Goal: Information Seeking & Learning: Learn about a topic

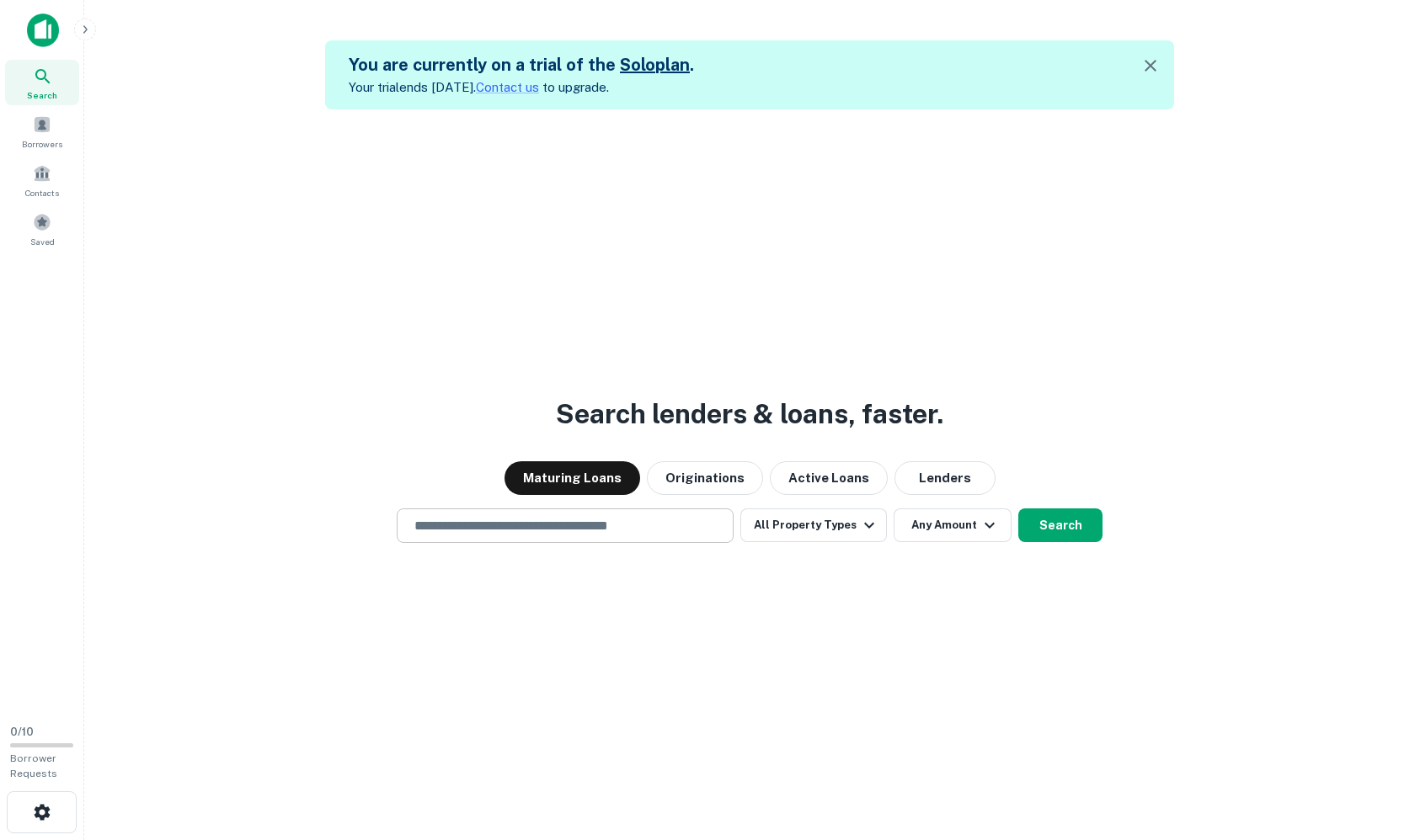
click at [551, 516] on input "text" at bounding box center [564, 525] width 321 height 20
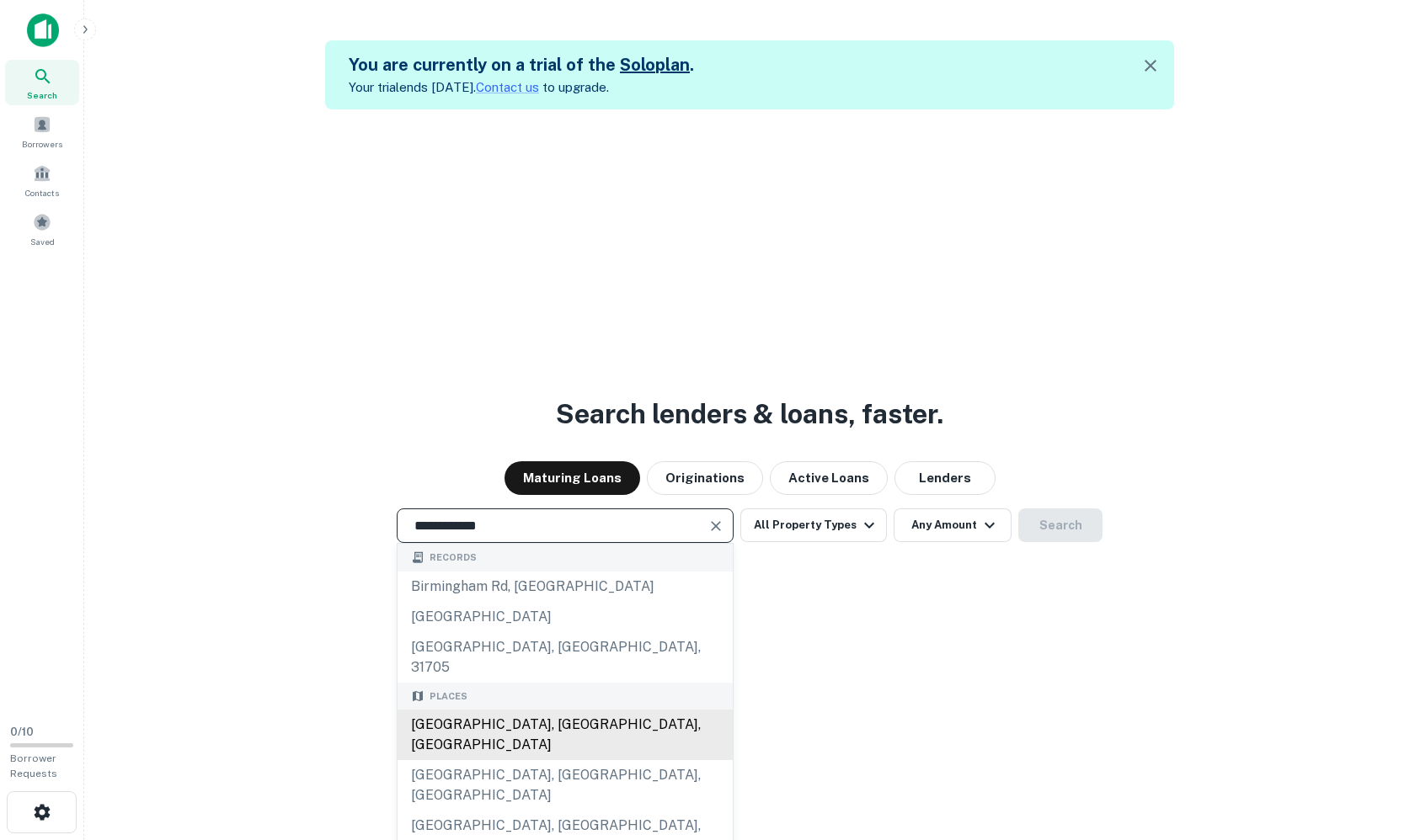
click at [512, 710] on div "[GEOGRAPHIC_DATA], [GEOGRAPHIC_DATA], [GEOGRAPHIC_DATA]" at bounding box center [565, 735] width 335 height 51
type input "**********"
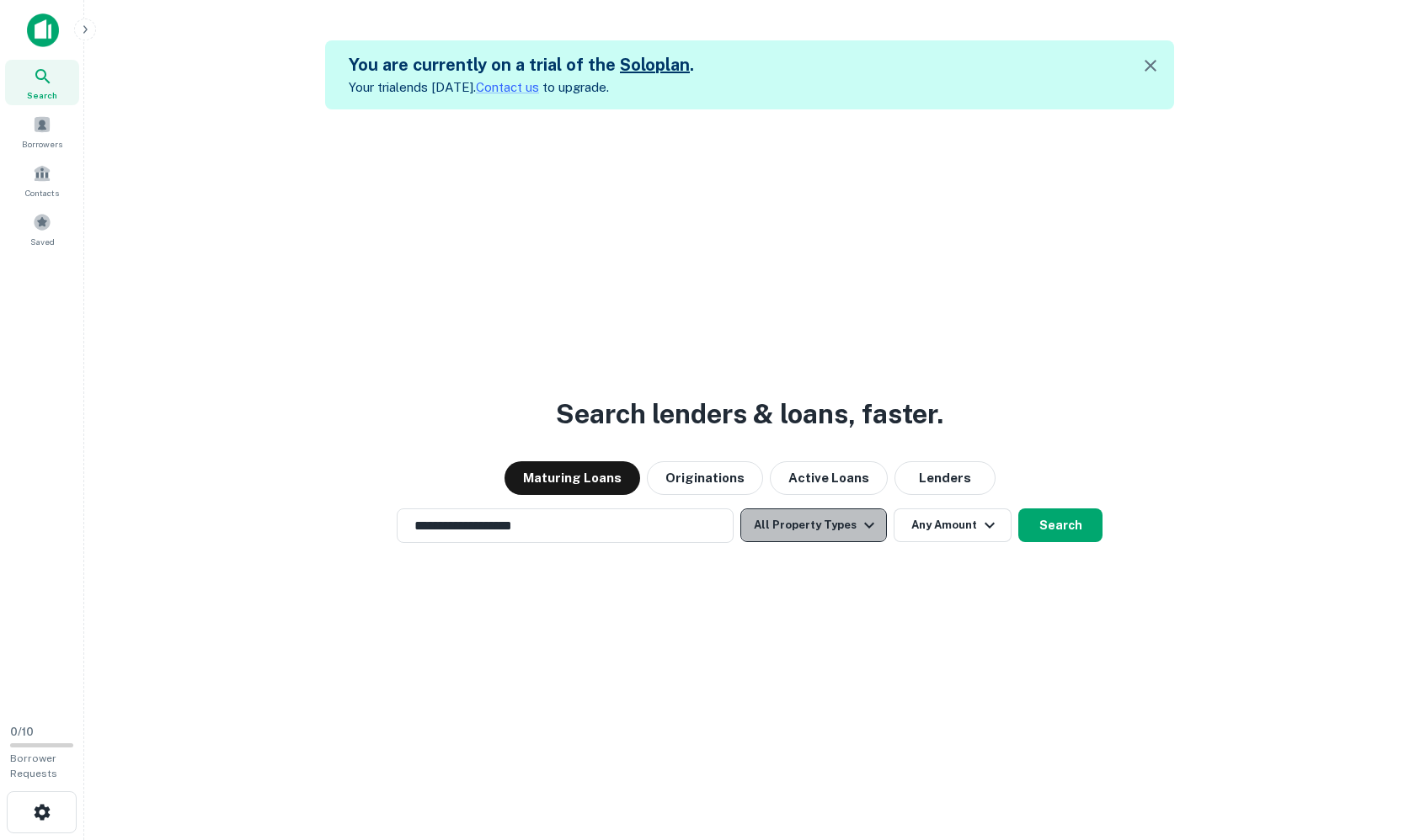
click at [859, 516] on icon "button" at bounding box center [869, 525] width 20 height 20
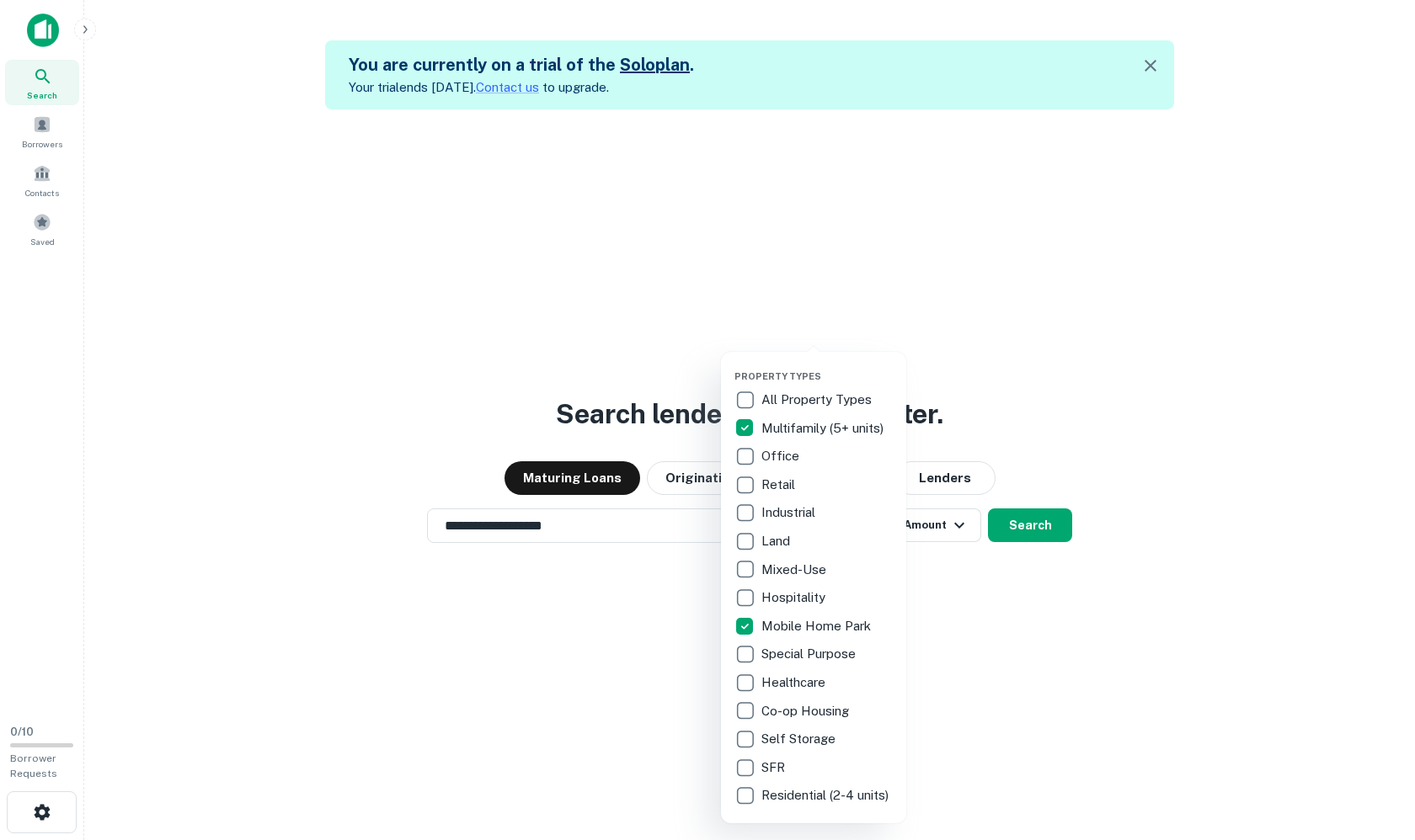
click at [965, 608] on div at bounding box center [708, 420] width 1415 height 840
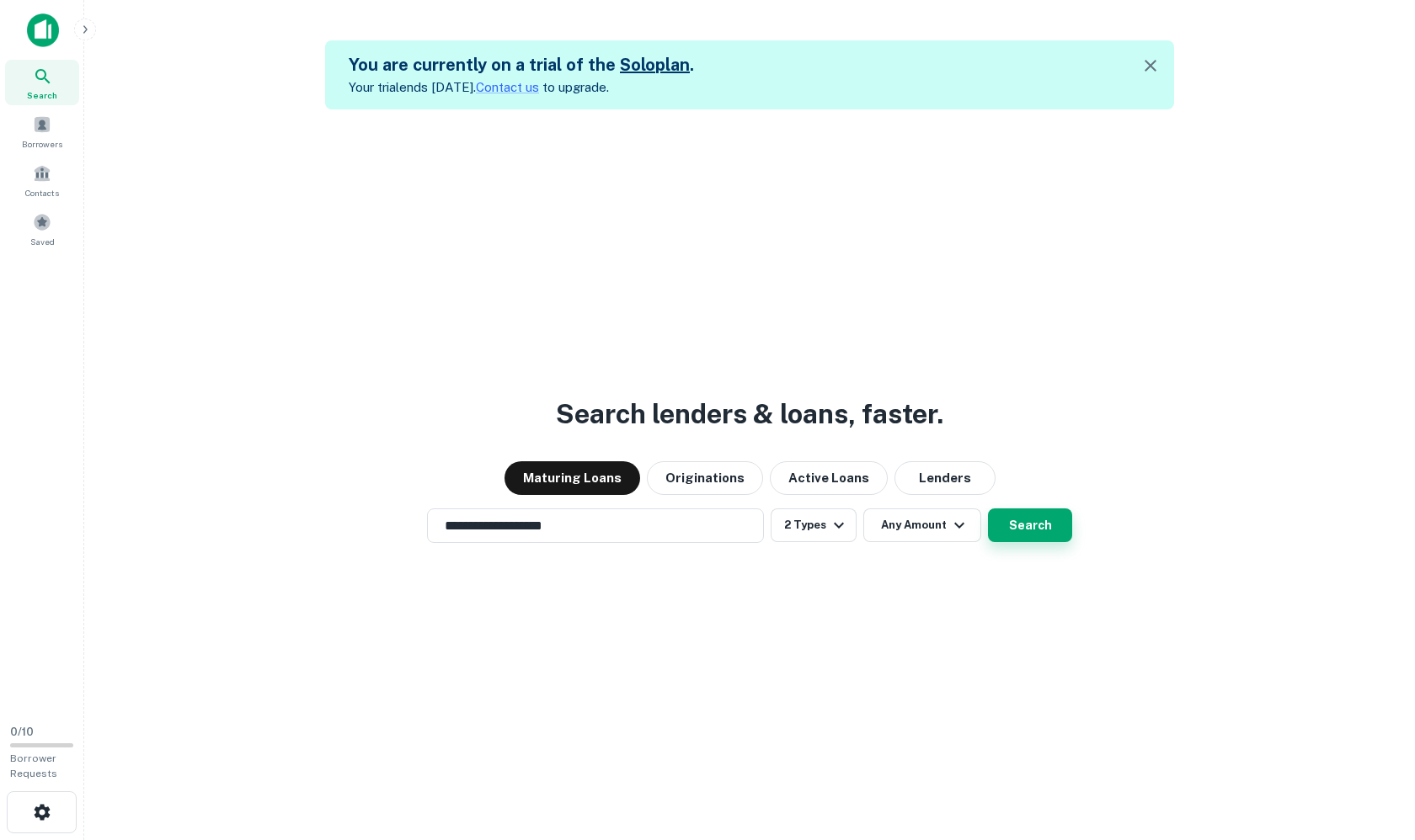
click at [1017, 525] on button "Search" at bounding box center [1030, 525] width 84 height 34
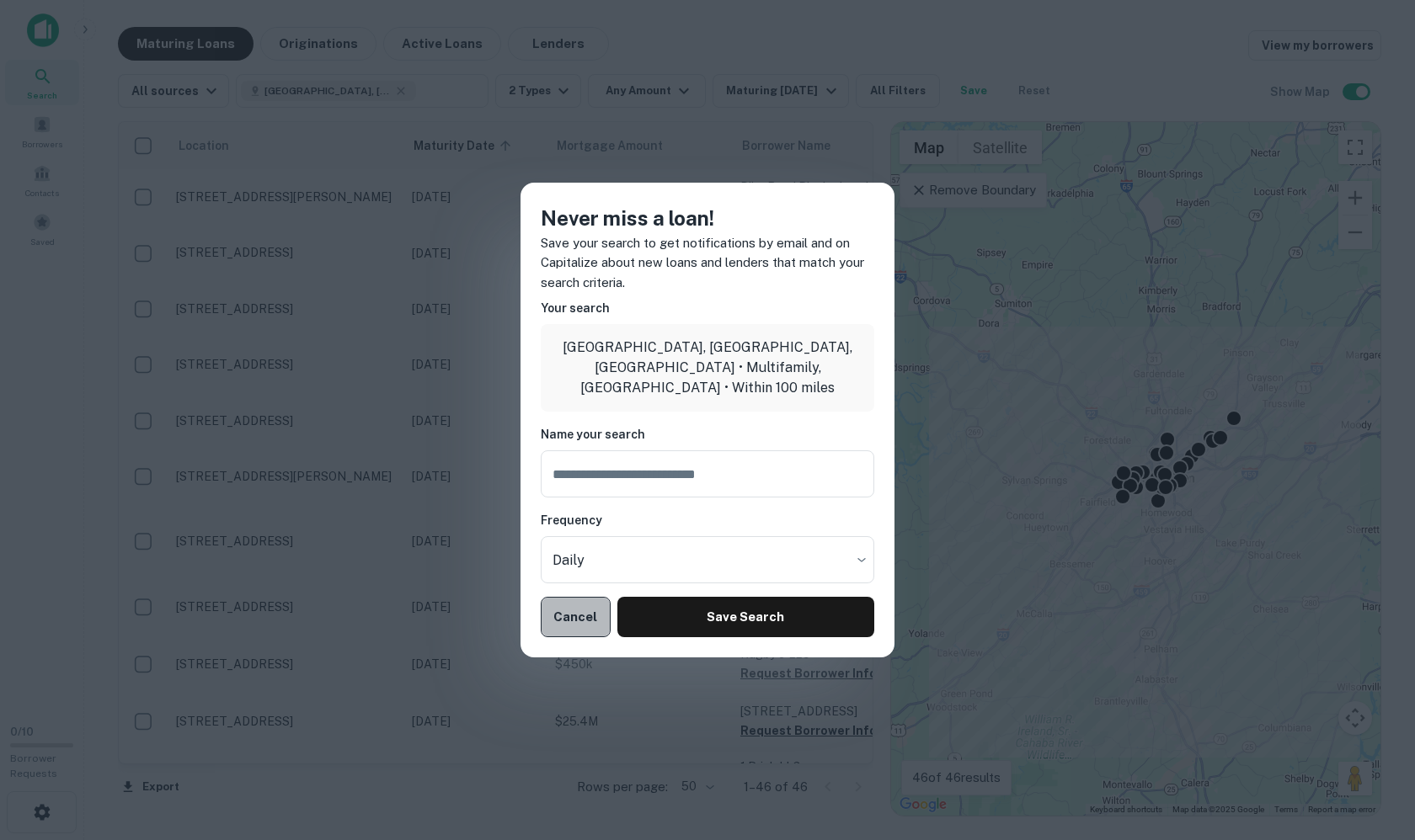
click at [589, 611] on button "Cancel" at bounding box center [576, 617] width 70 height 40
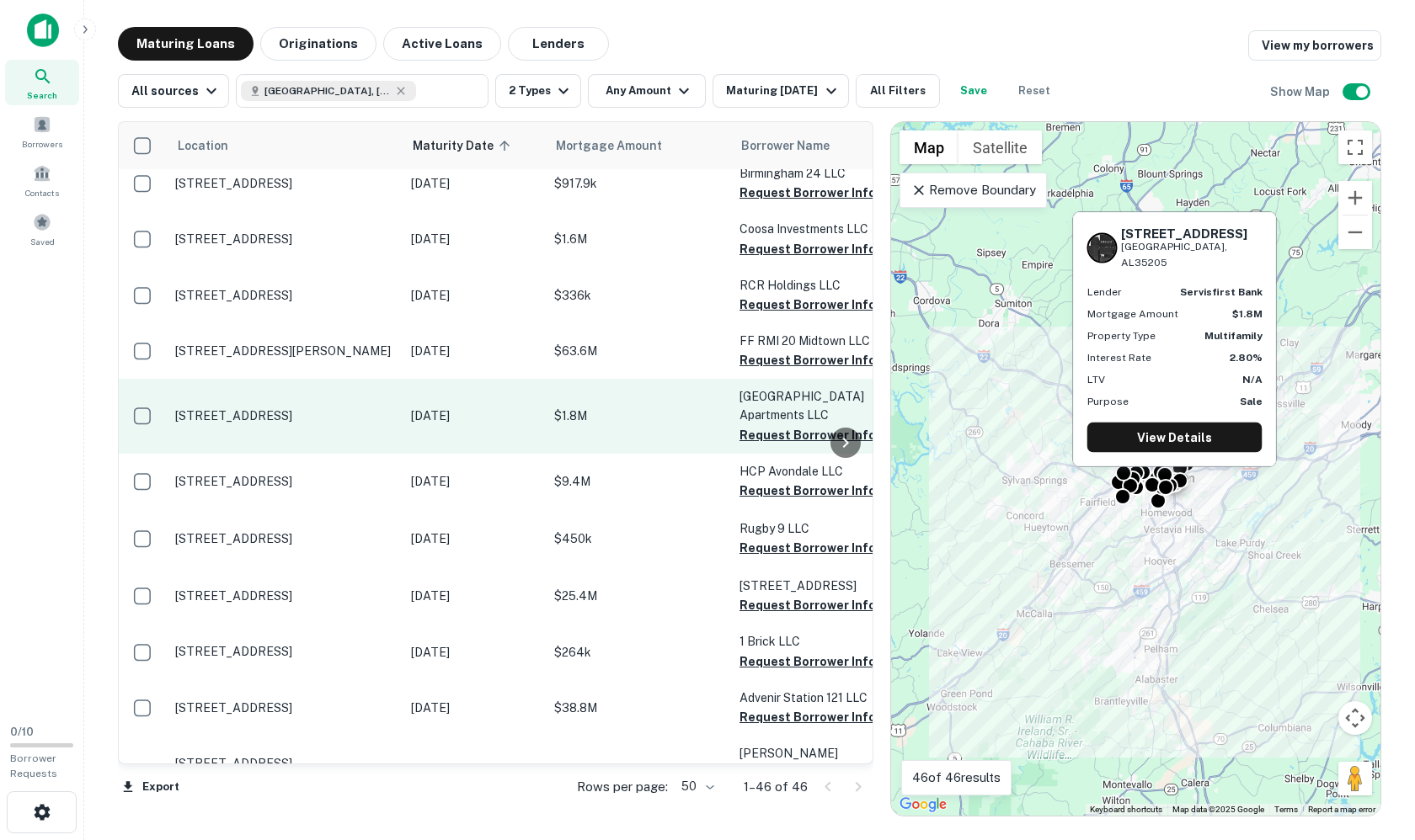
scroll to position [169, 1]
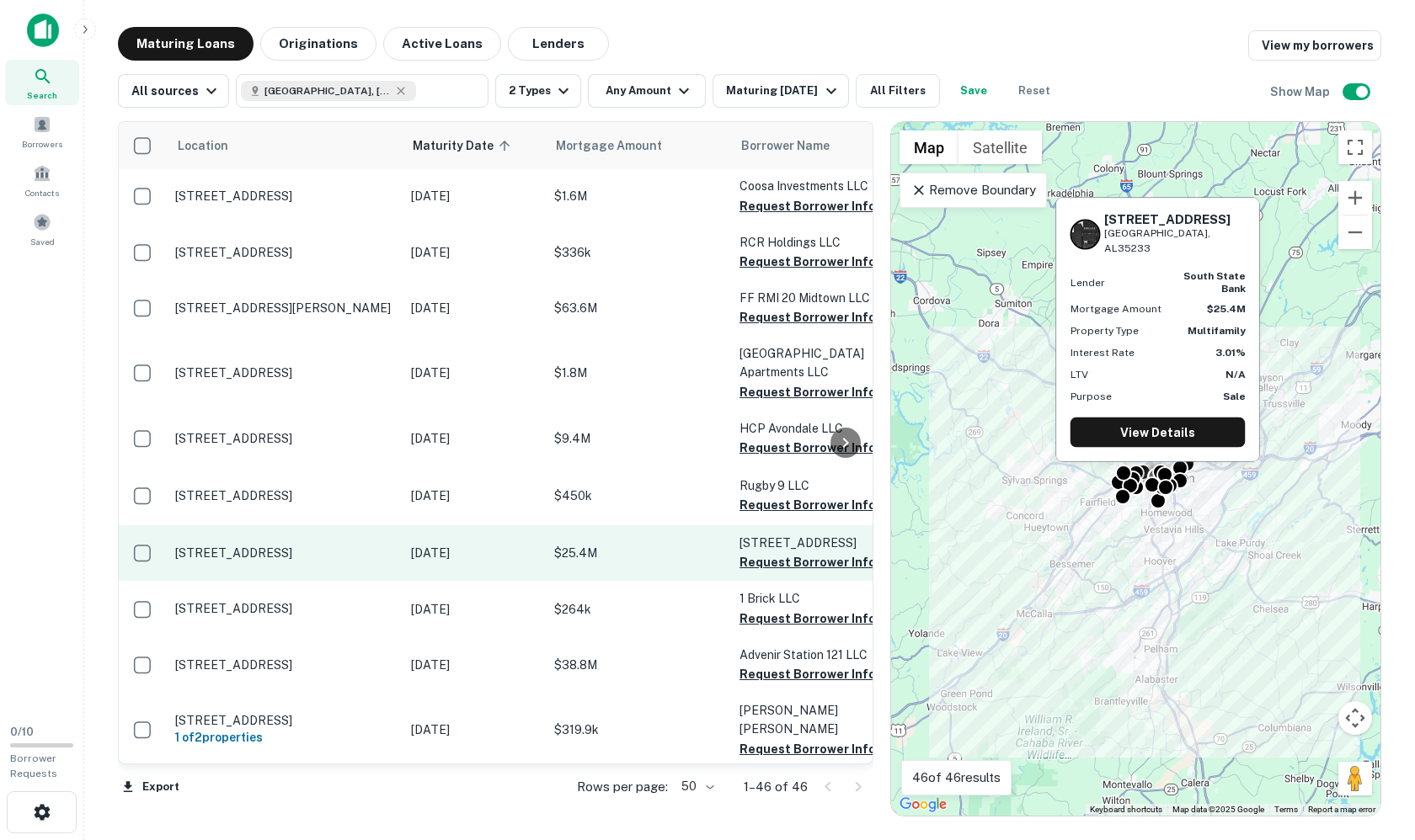
click at [448, 556] on p "[DATE]" at bounding box center [474, 553] width 126 height 19
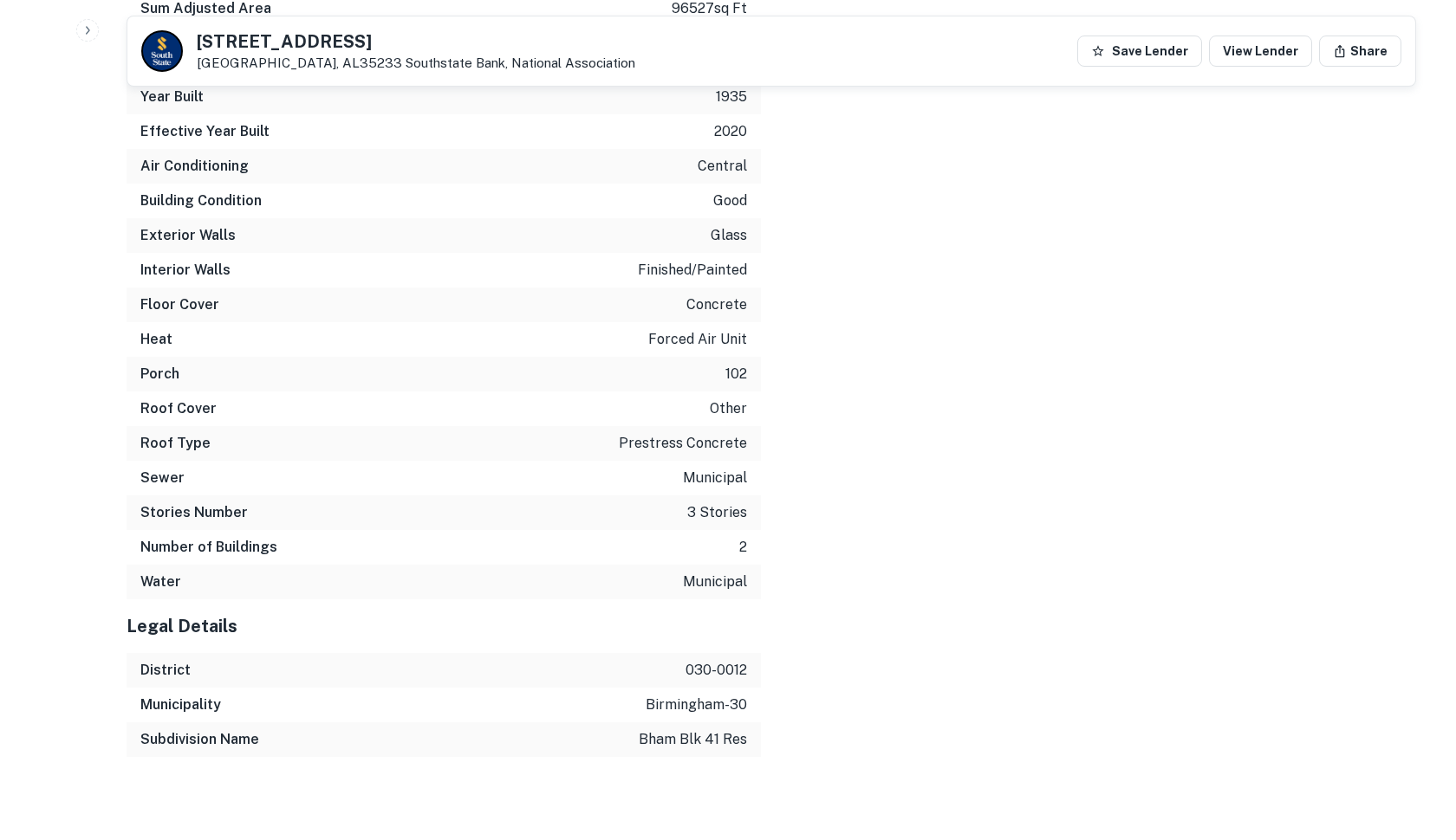
scroll to position [2659, 0]
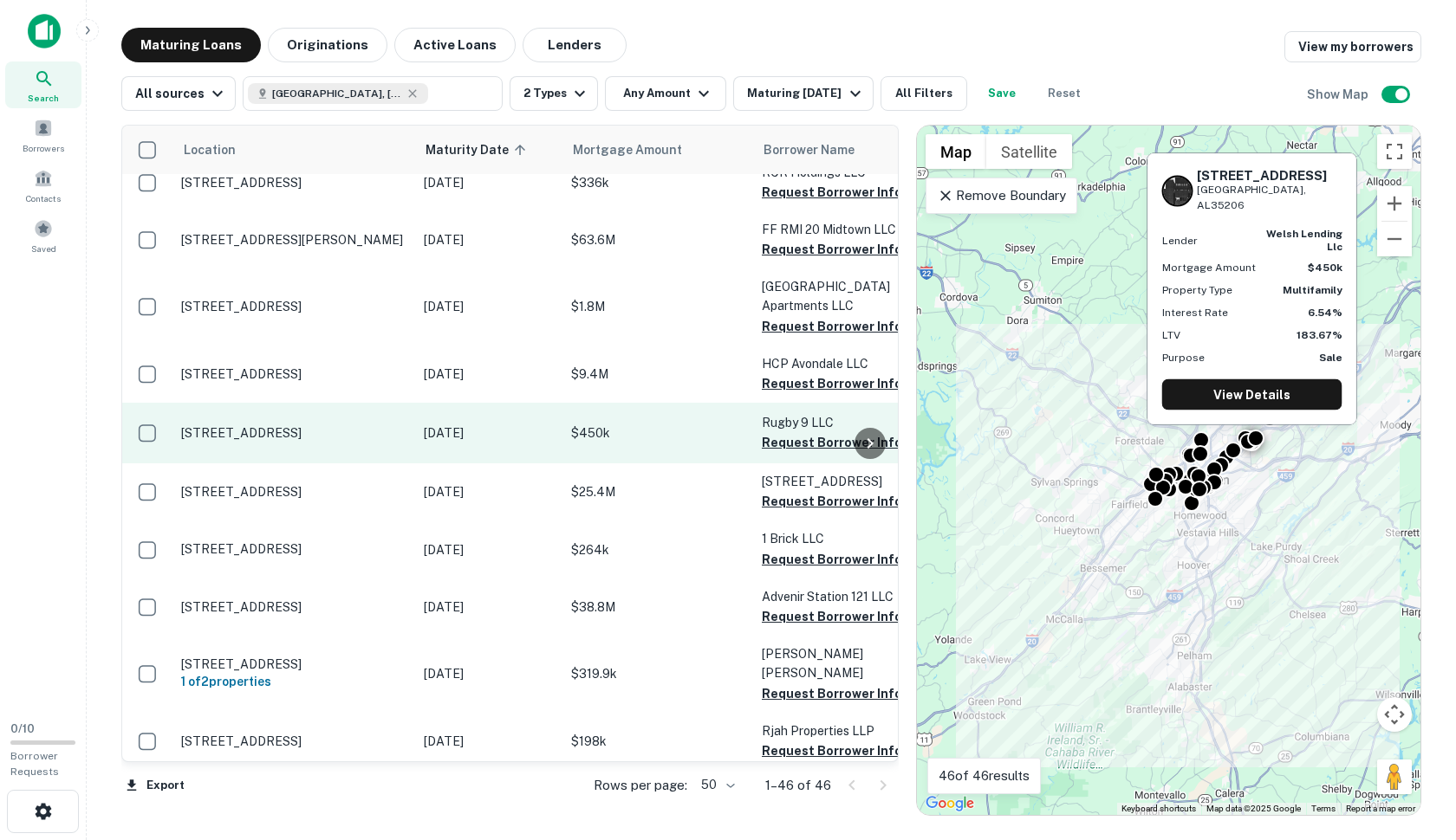
scroll to position [252, 0]
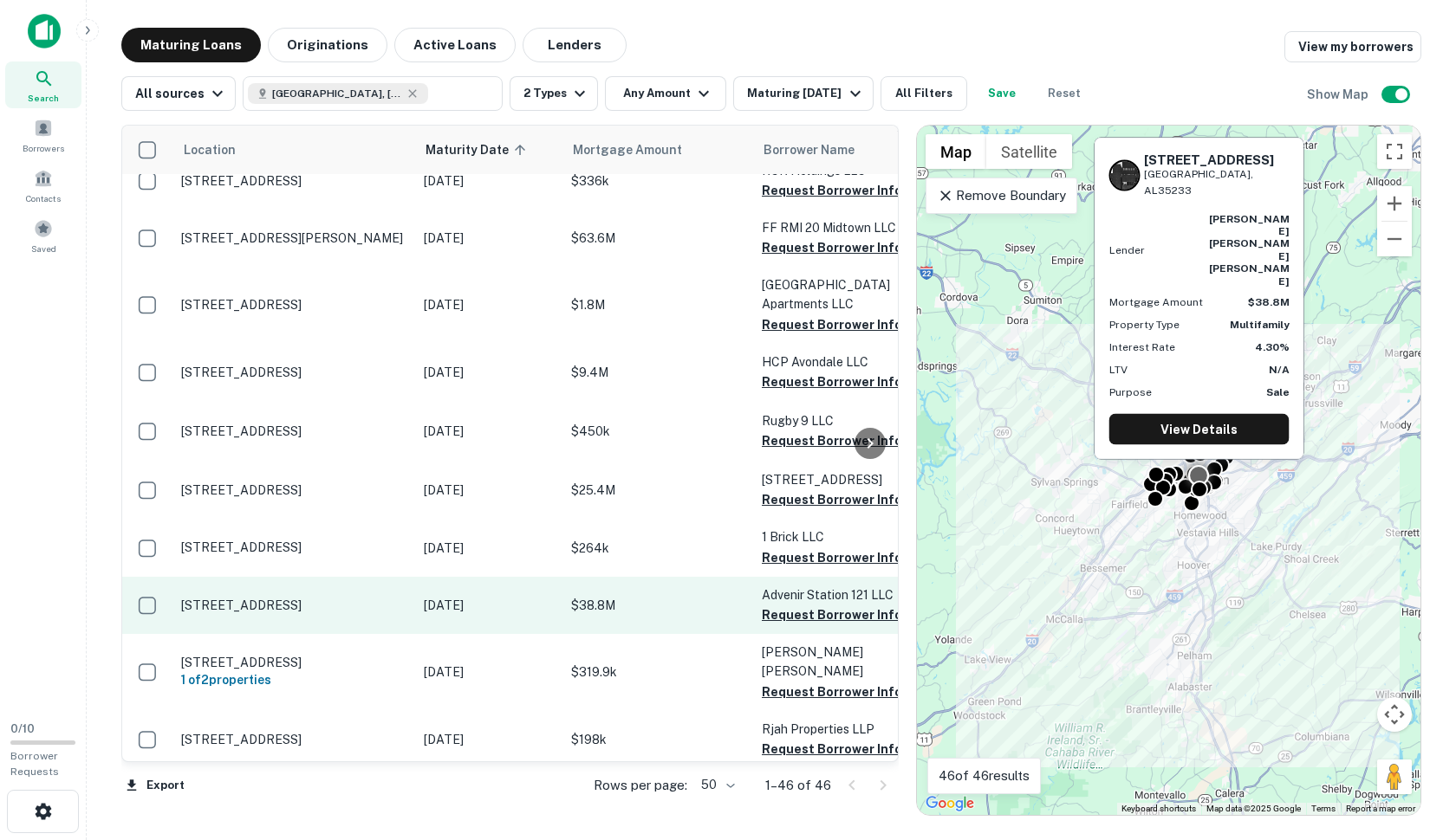
click at [354, 598] on p "[STREET_ADDRESS]" at bounding box center [294, 606] width 225 height 16
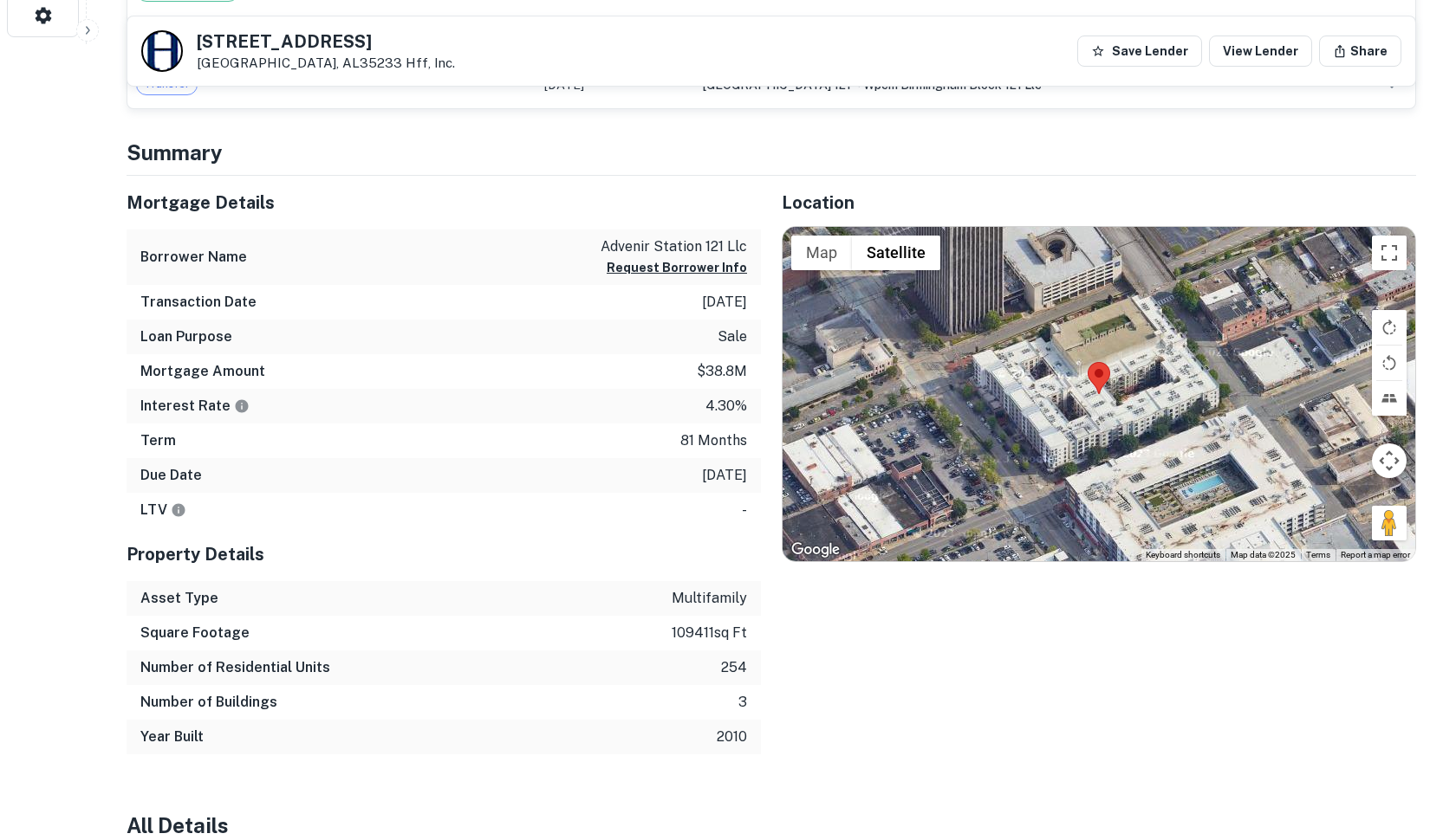
scroll to position [816, 0]
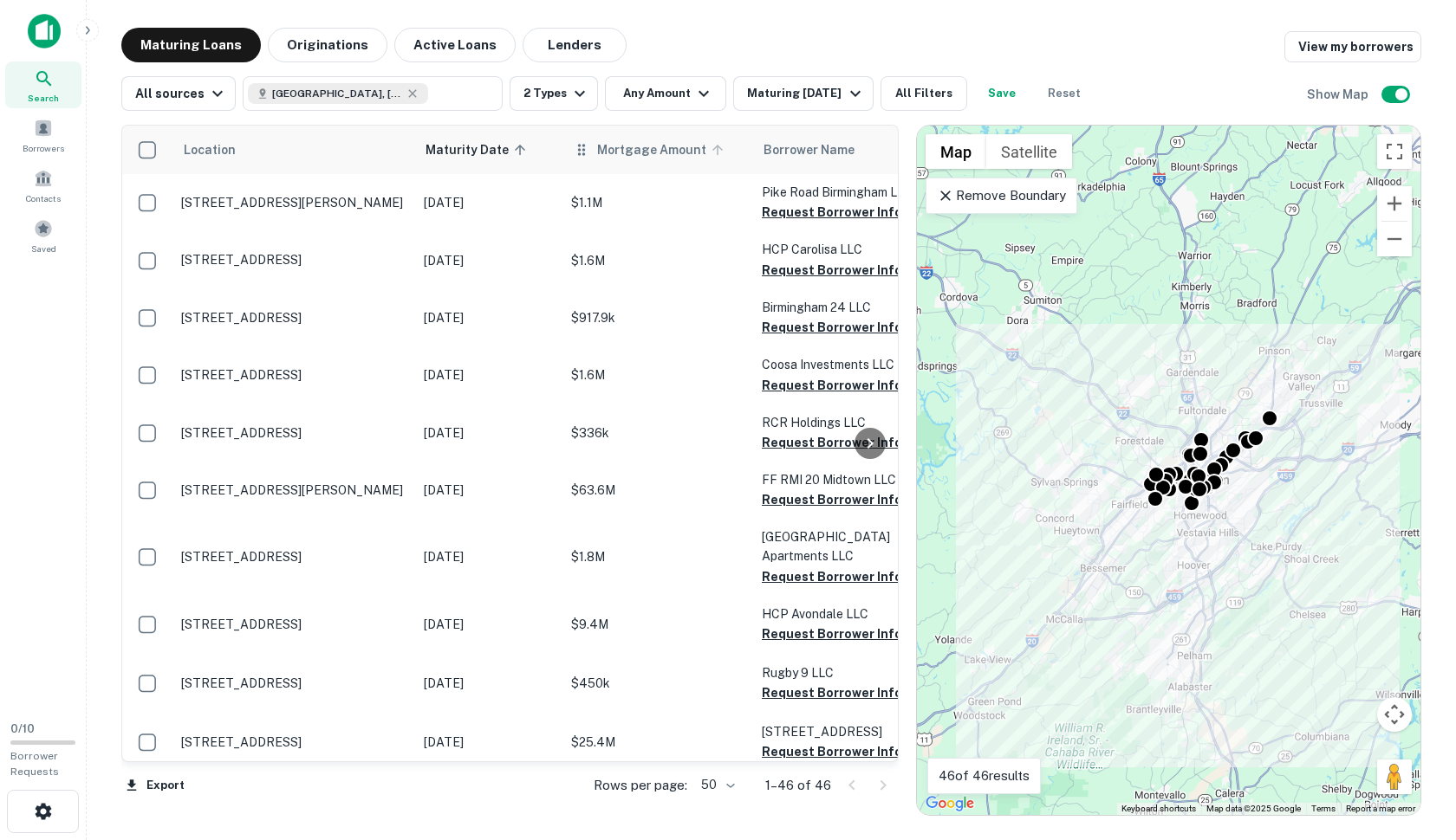
click at [712, 155] on icon at bounding box center [717, 150] width 16 height 16
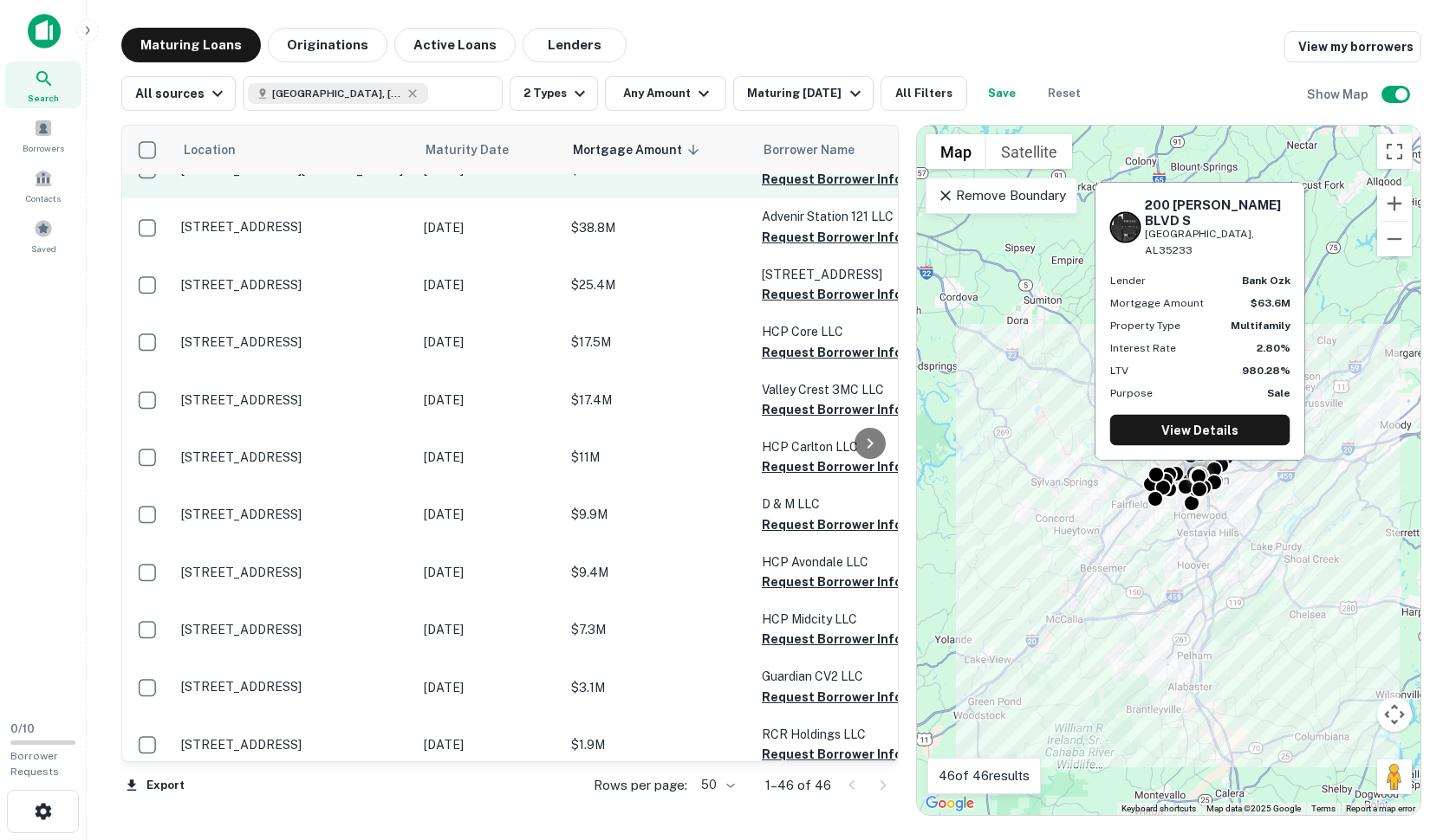
scroll to position [45, 0]
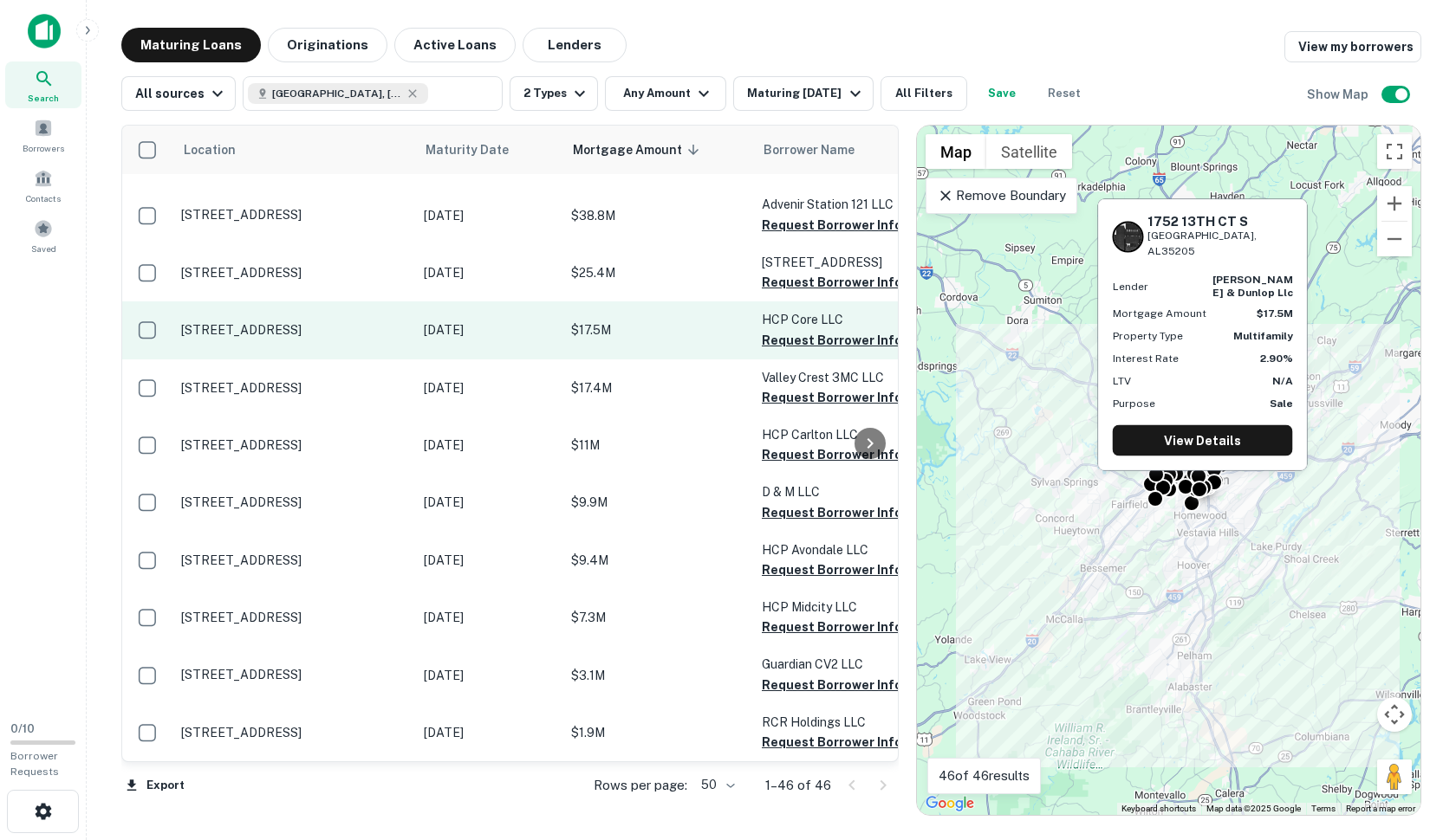
click at [557, 333] on td "[DATE]" at bounding box center [489, 329] width 147 height 57
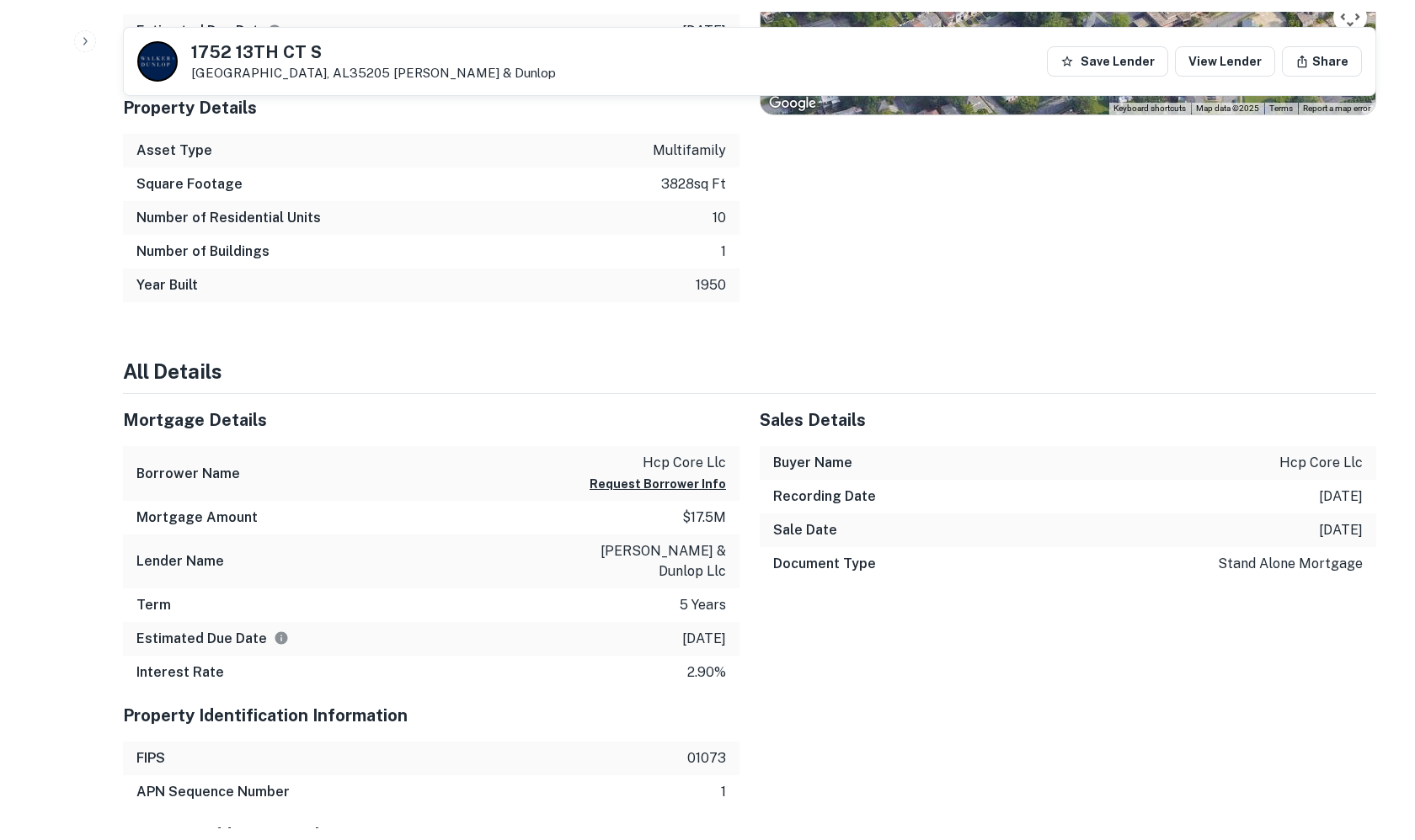
scroll to position [1129, 0]
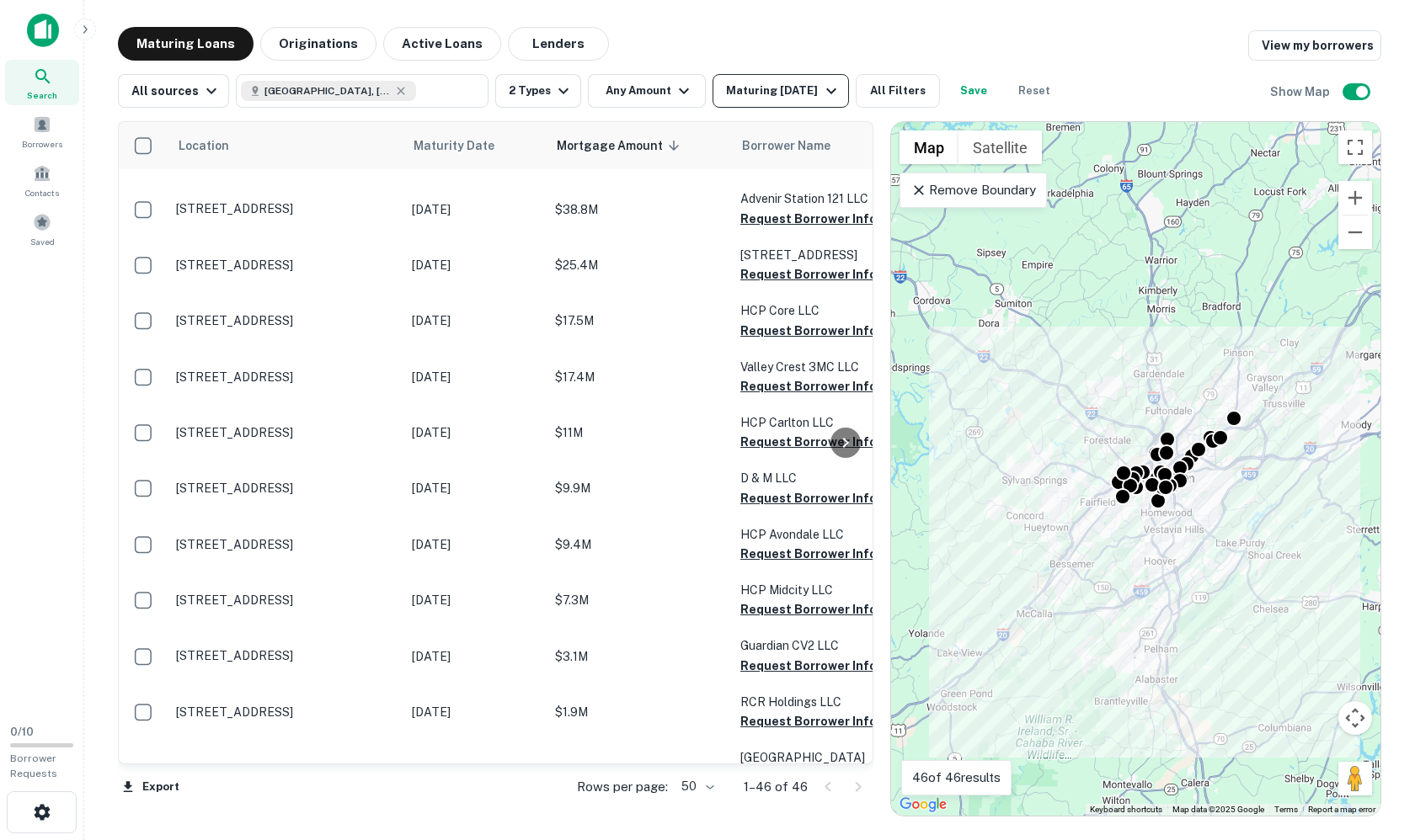
click at [805, 82] on div "Maturing [DATE]" at bounding box center [784, 90] width 115 height 20
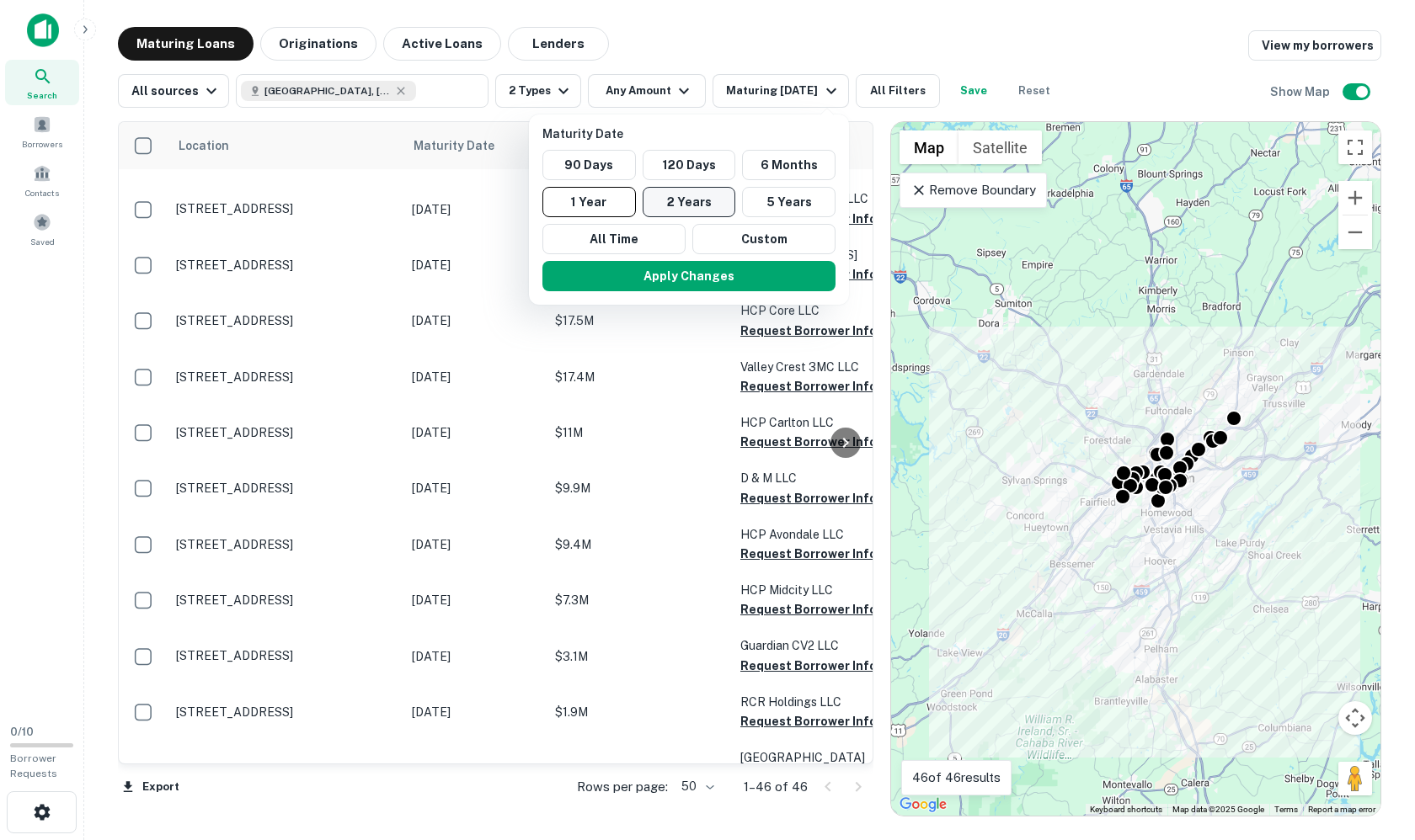
click at [676, 210] on button "2 Years" at bounding box center [689, 202] width 93 height 30
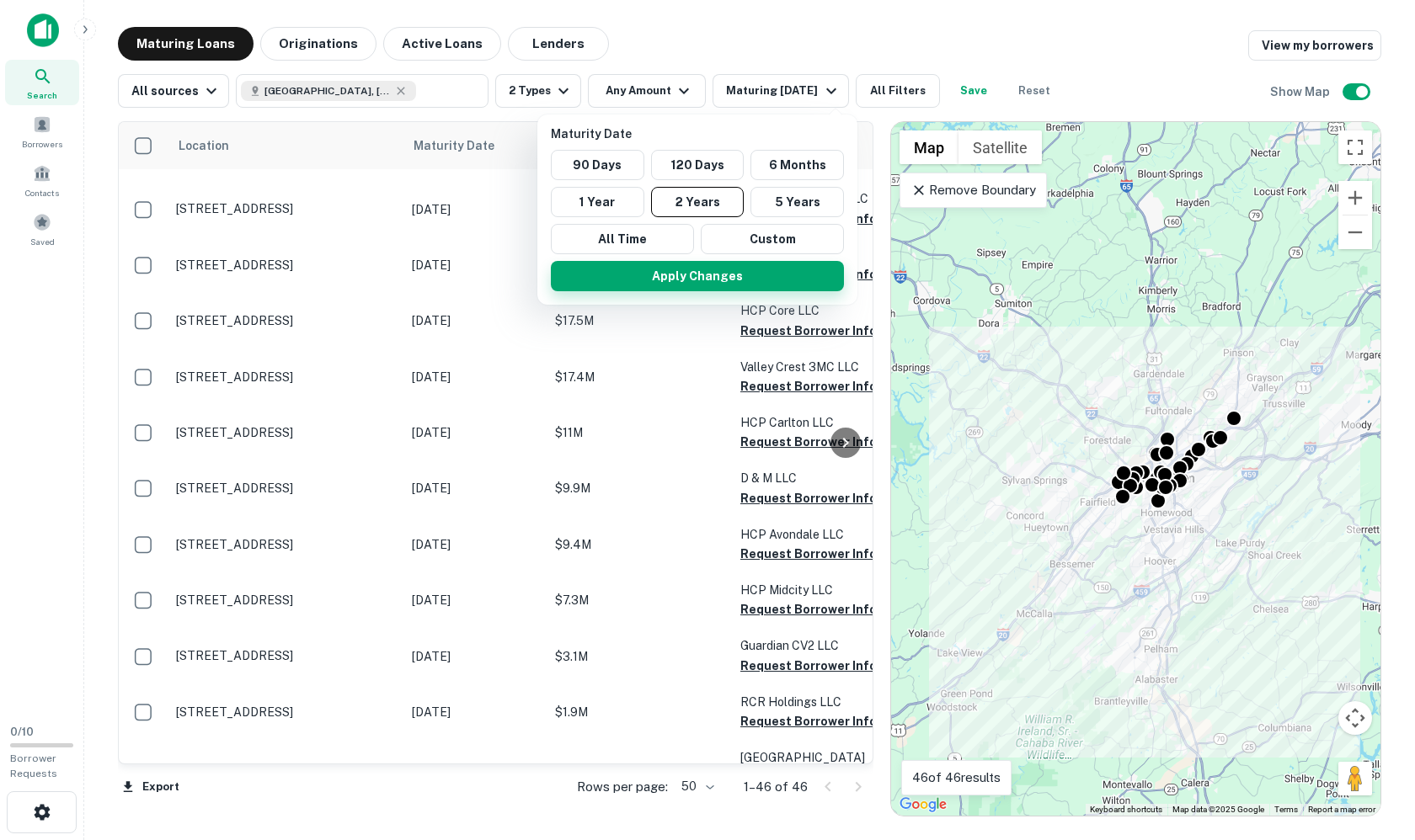
click at [701, 277] on button "Apply Changes" at bounding box center [697, 276] width 293 height 30
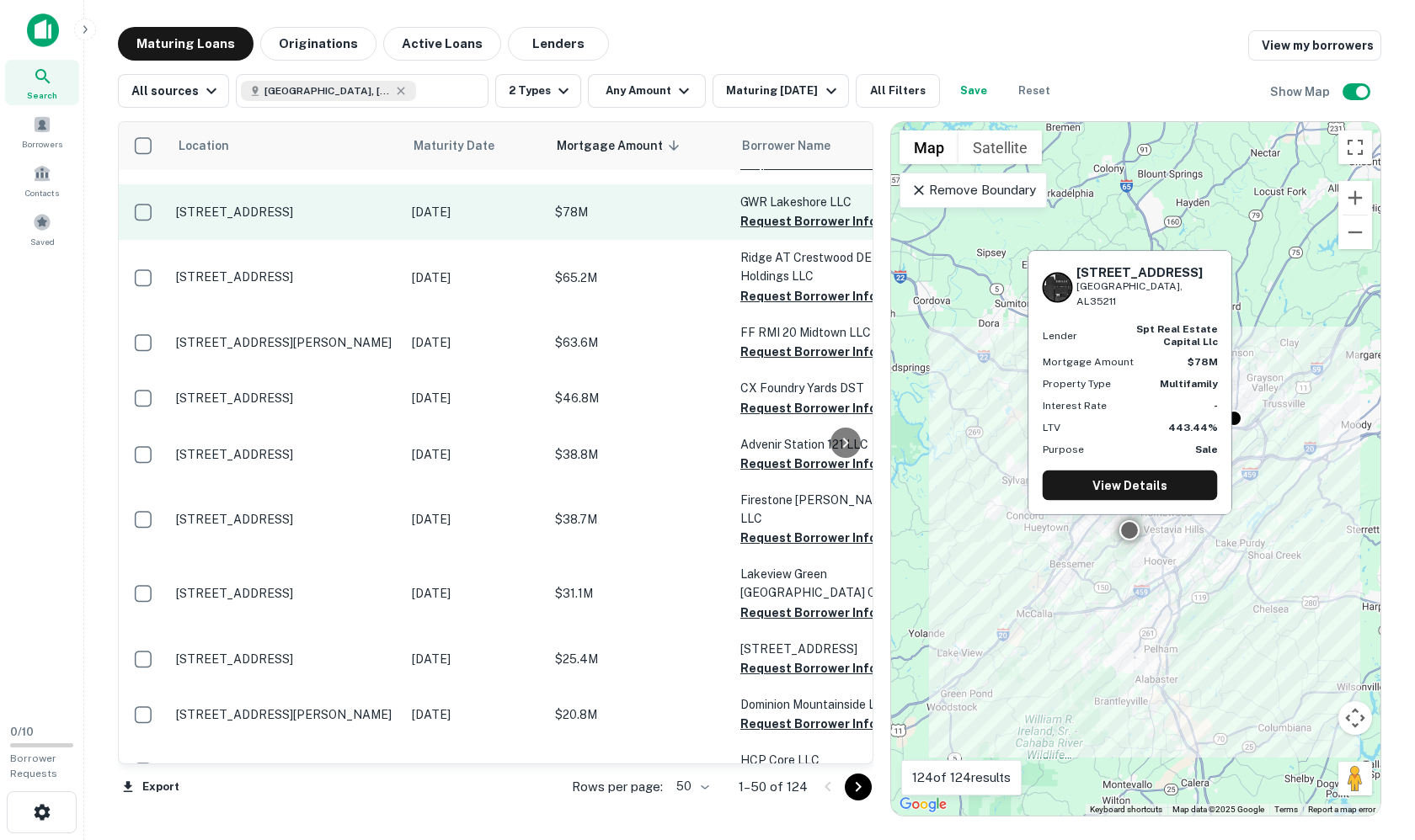
click at [520, 222] on td "[DATE]" at bounding box center [475, 212] width 143 height 56
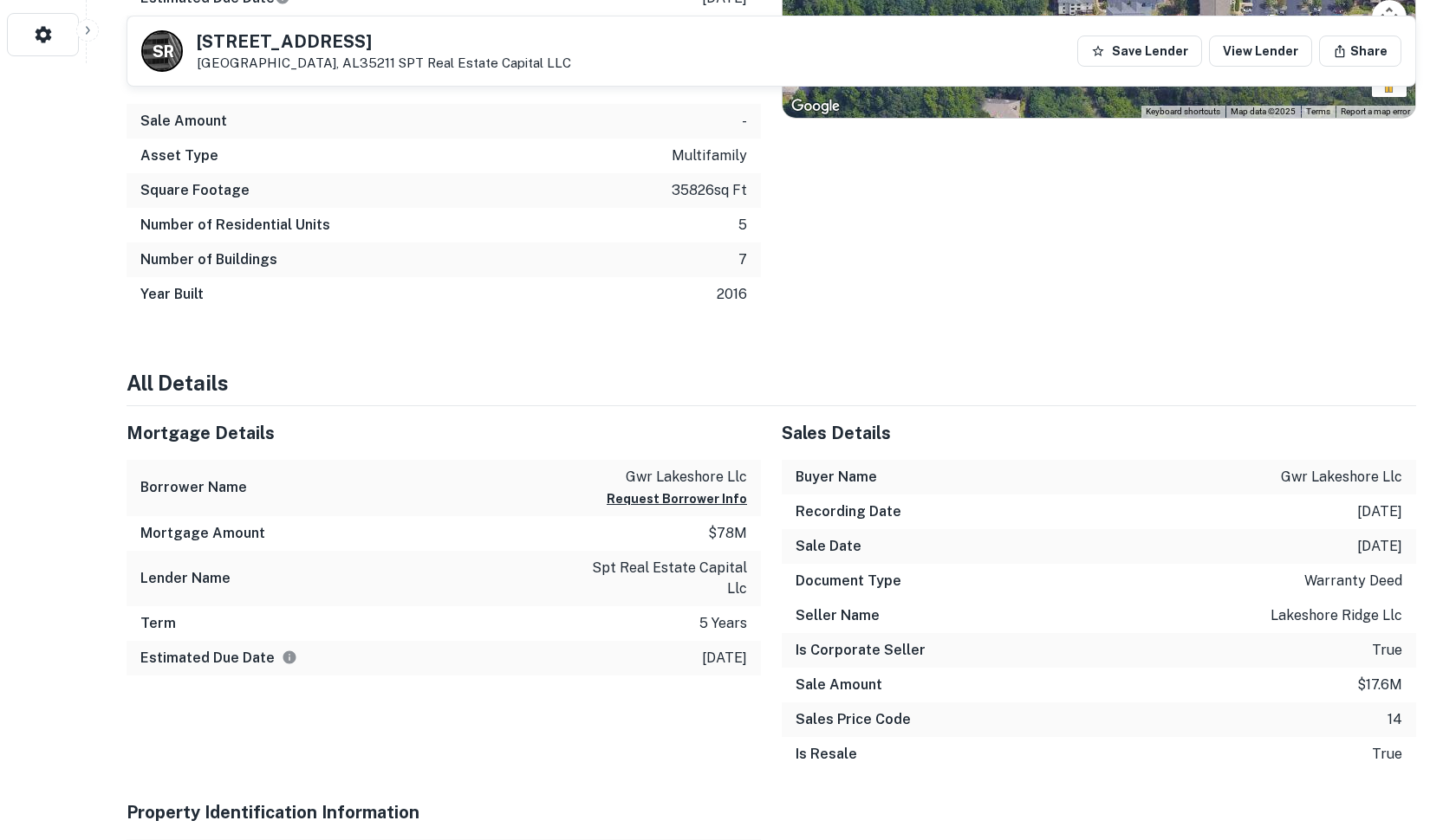
scroll to position [787, 0]
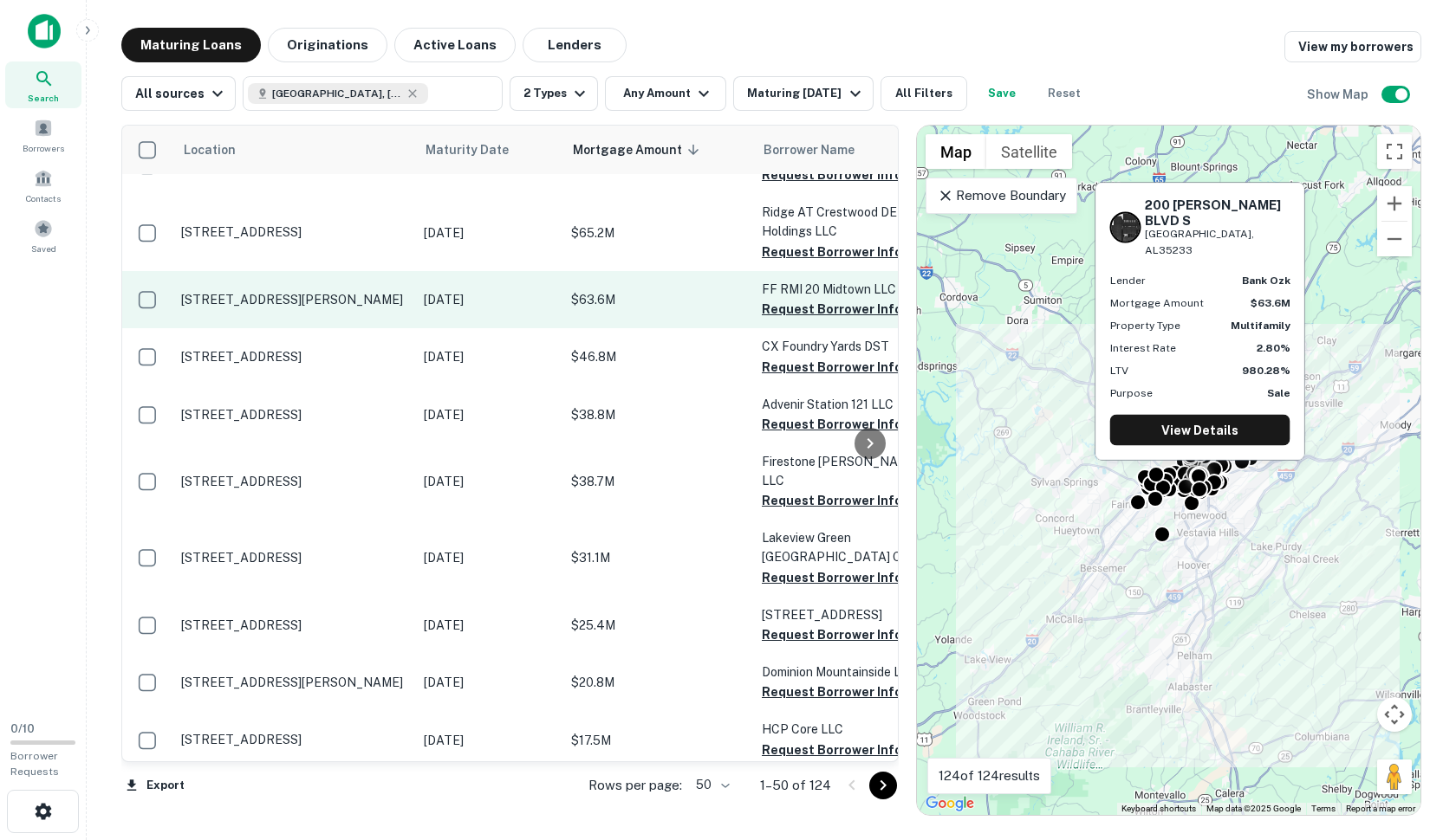
scroll to position [107, 0]
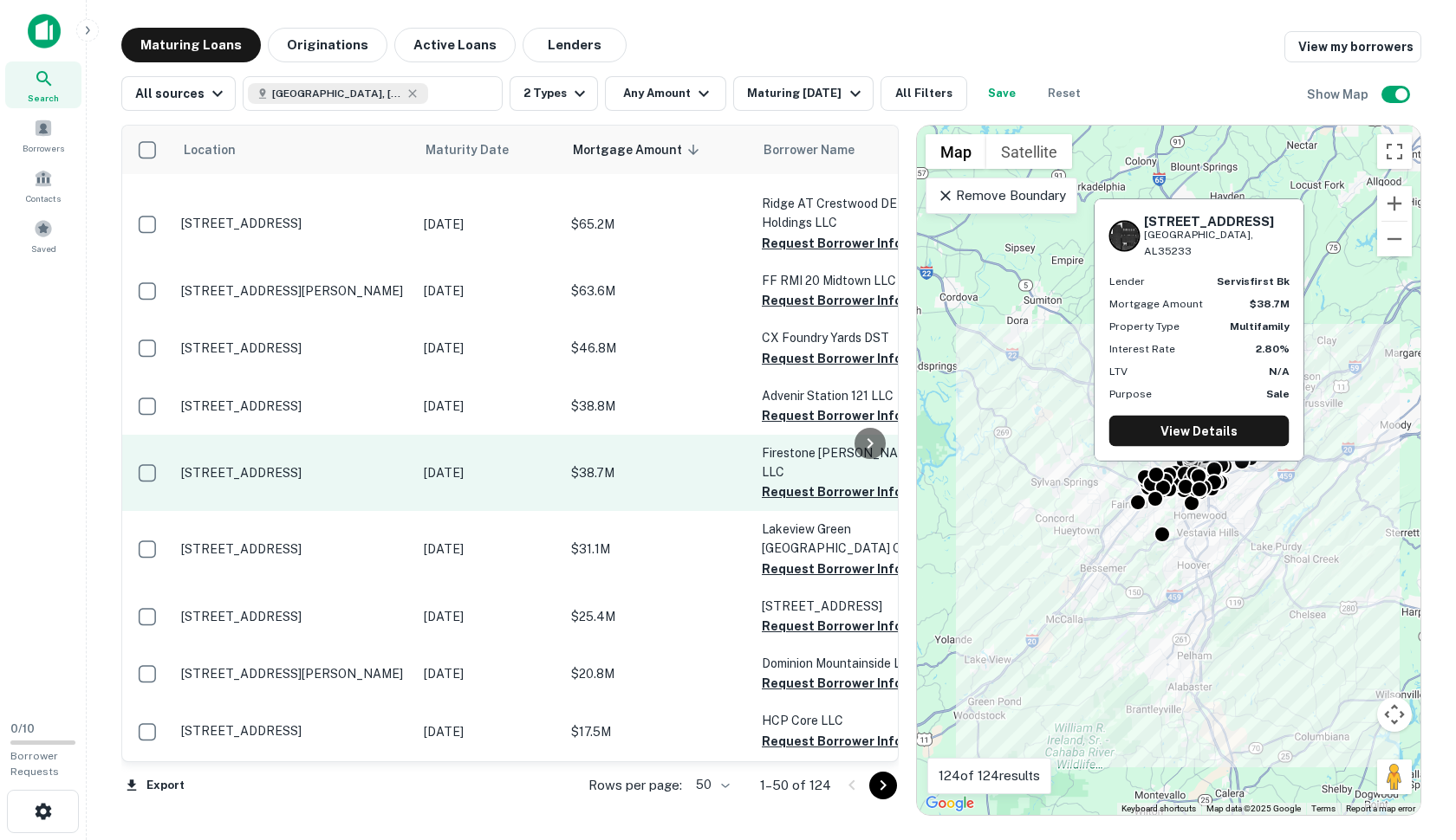
click at [459, 443] on td "[DATE]" at bounding box center [489, 473] width 147 height 77
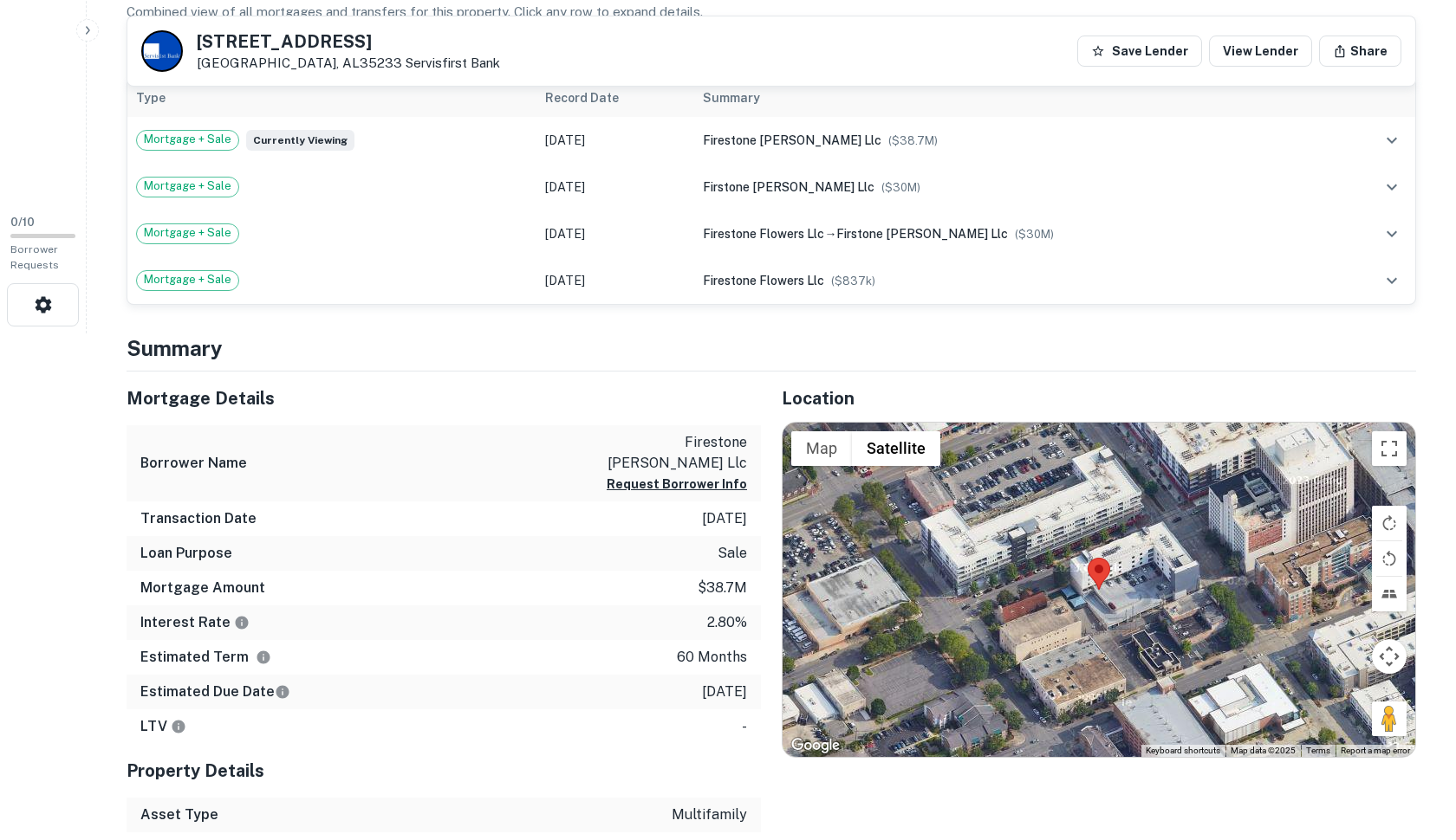
scroll to position [551, 0]
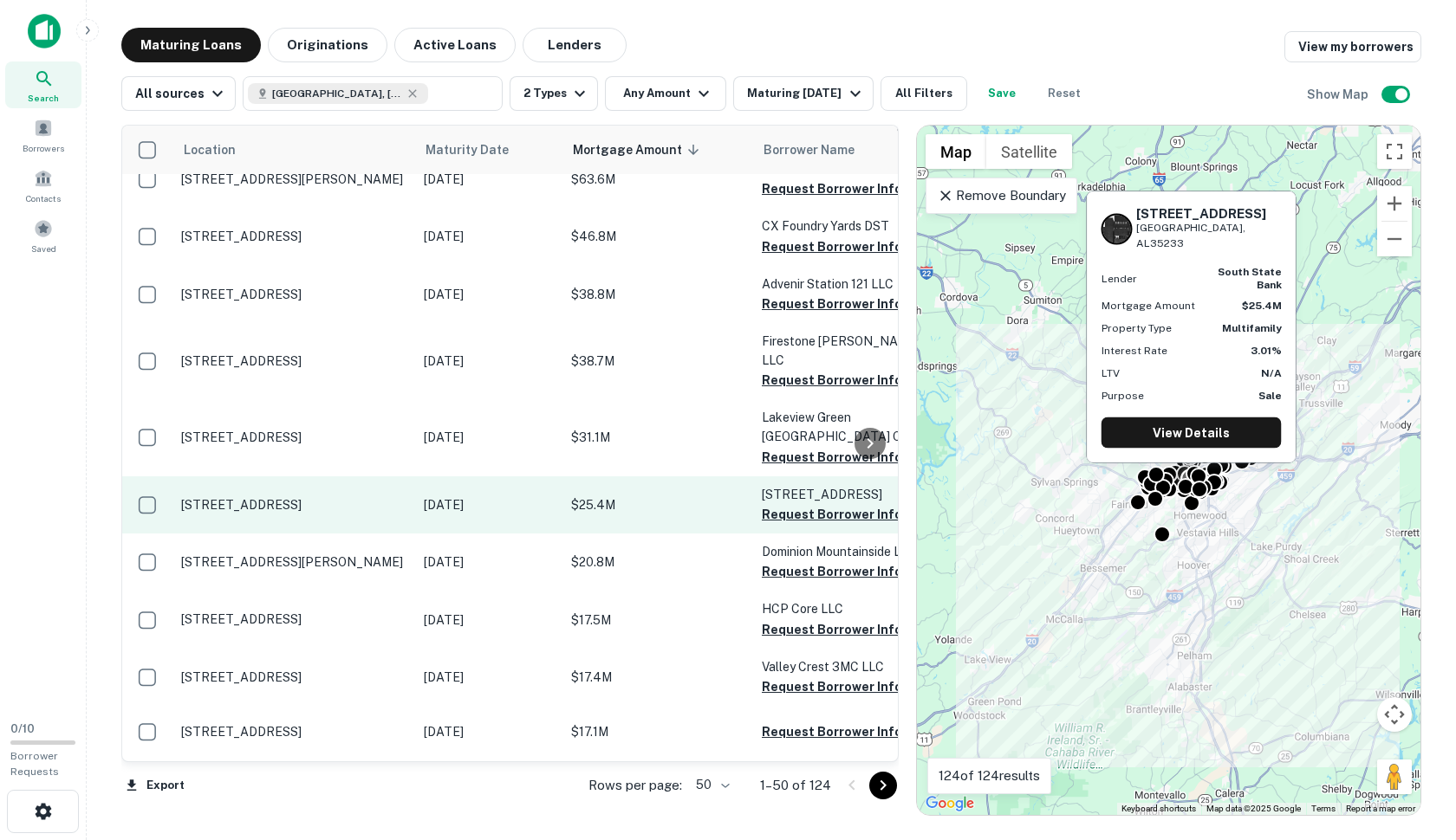
scroll to position [223, 0]
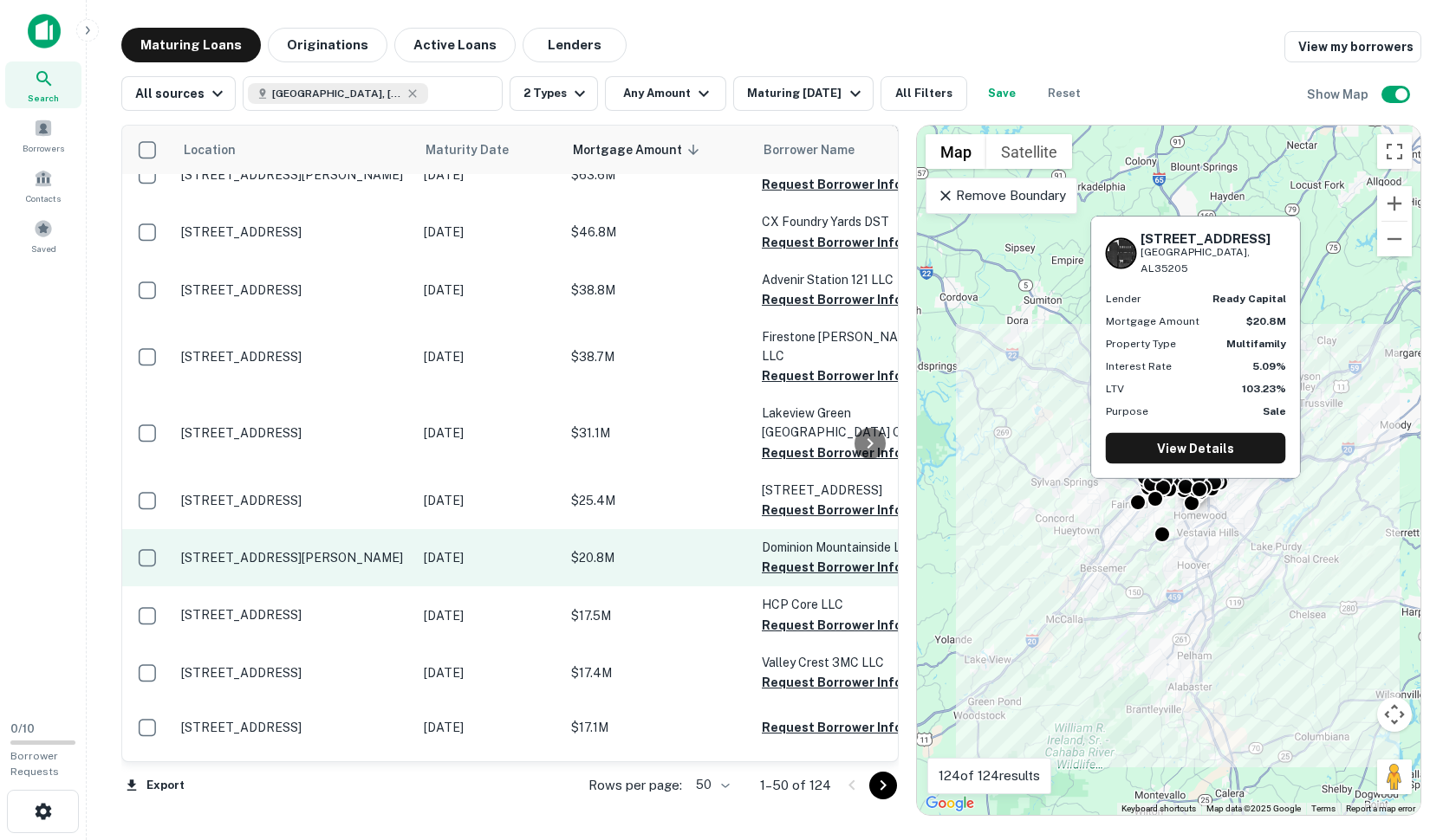
click at [463, 548] on p "[DATE]" at bounding box center [489, 558] width 130 height 19
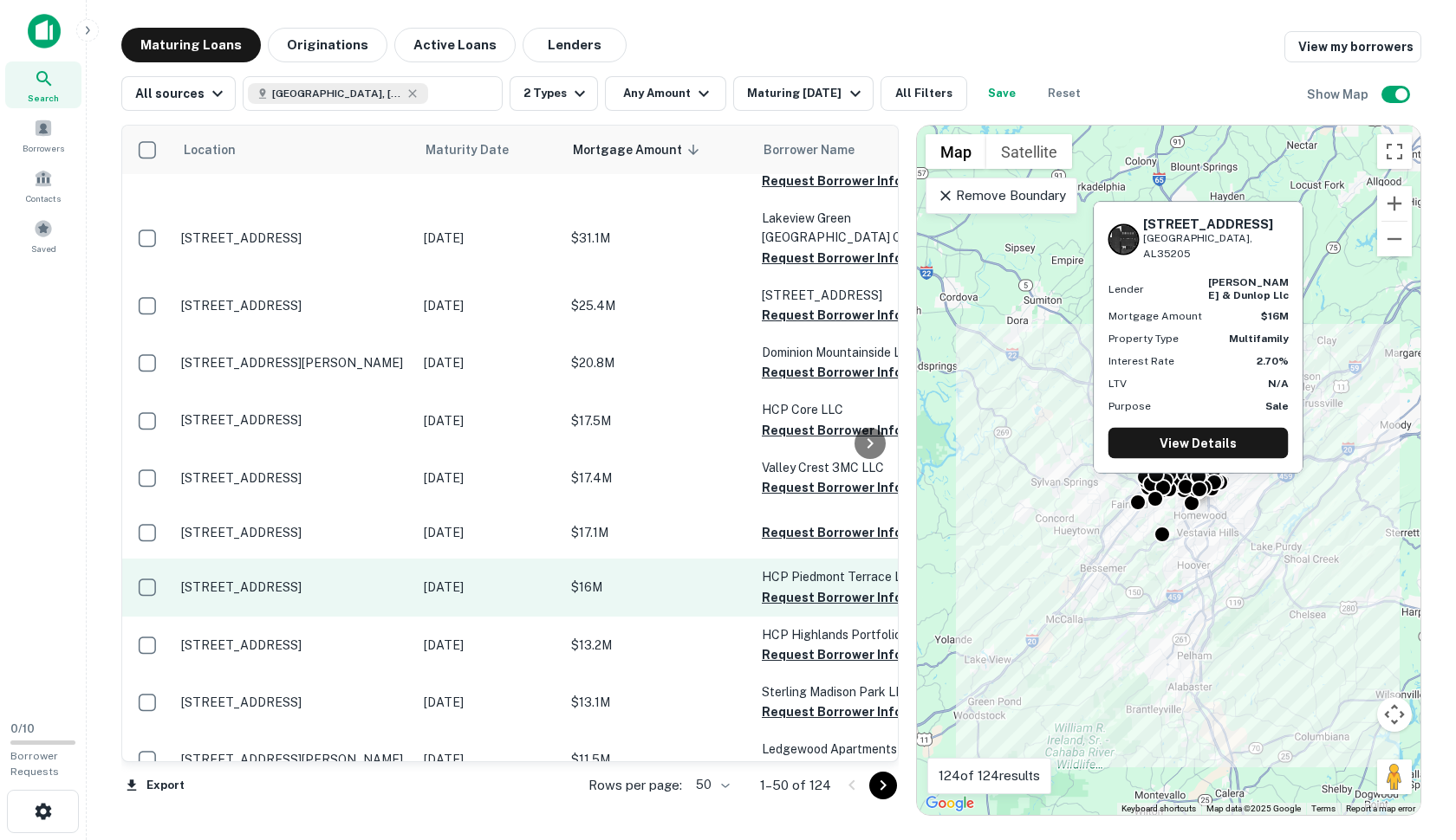
scroll to position [434, 0]
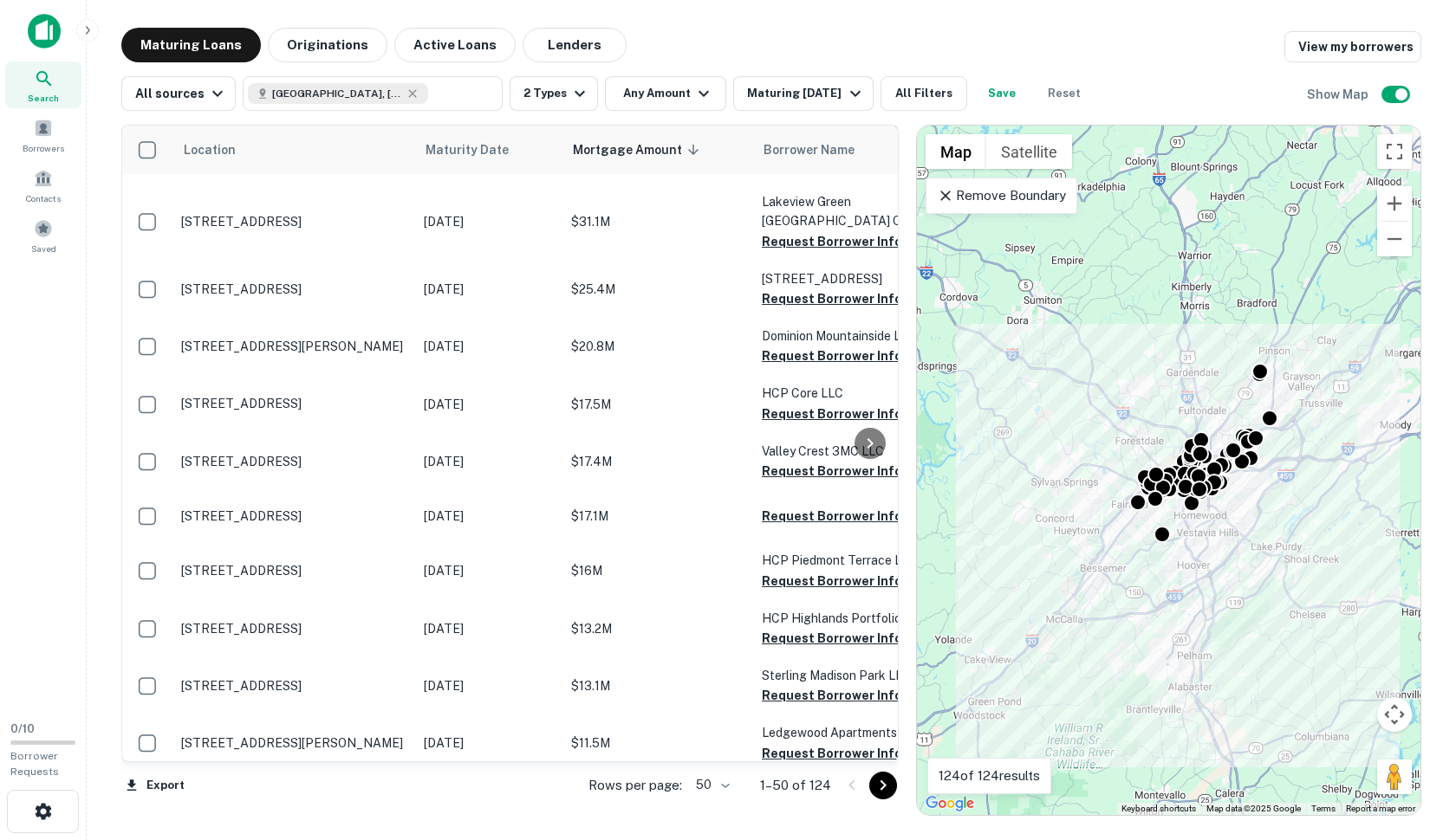
click at [949, 205] on div "Remove Boundary" at bounding box center [1001, 196] width 151 height 37
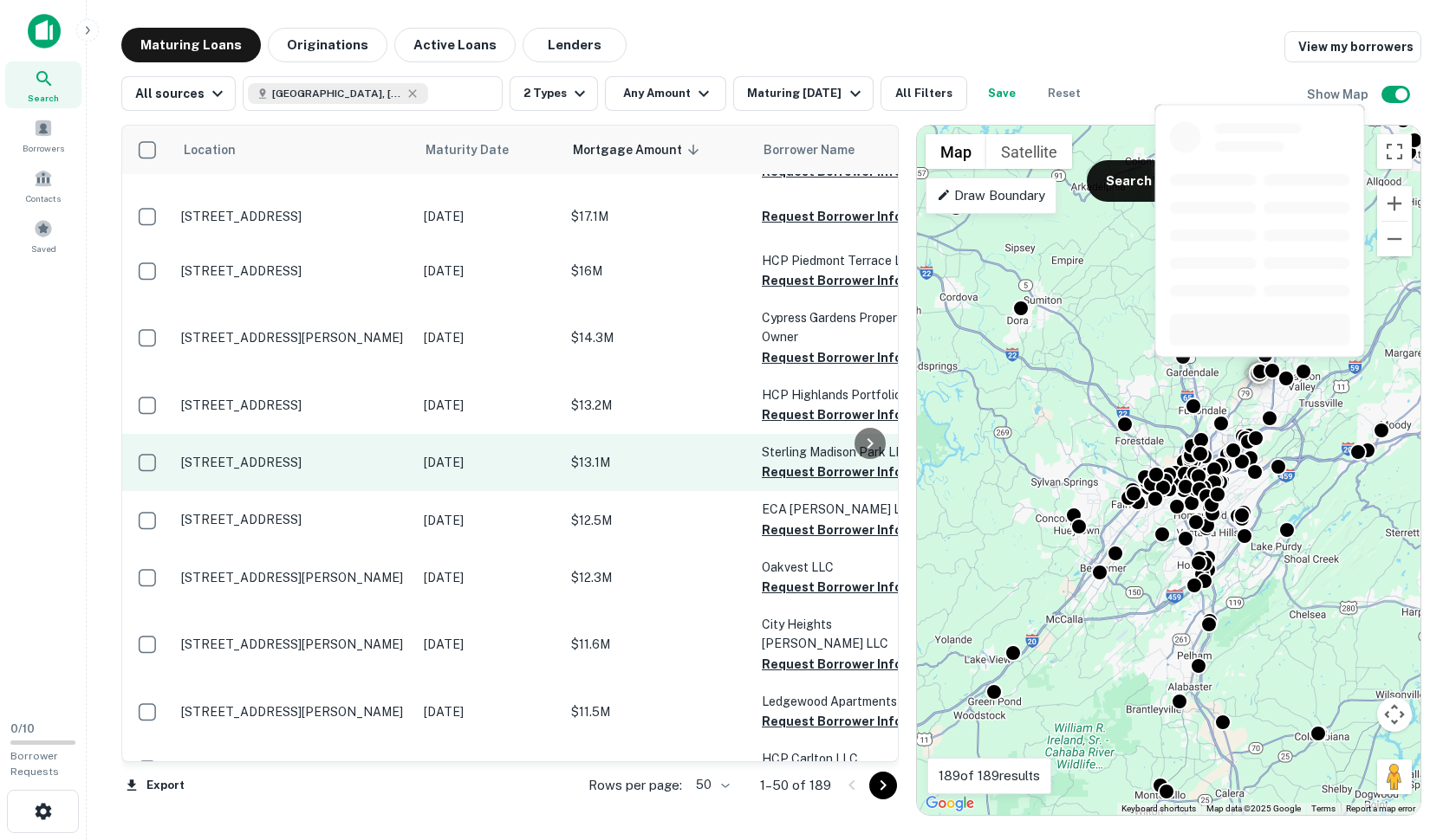
scroll to position [1488, 0]
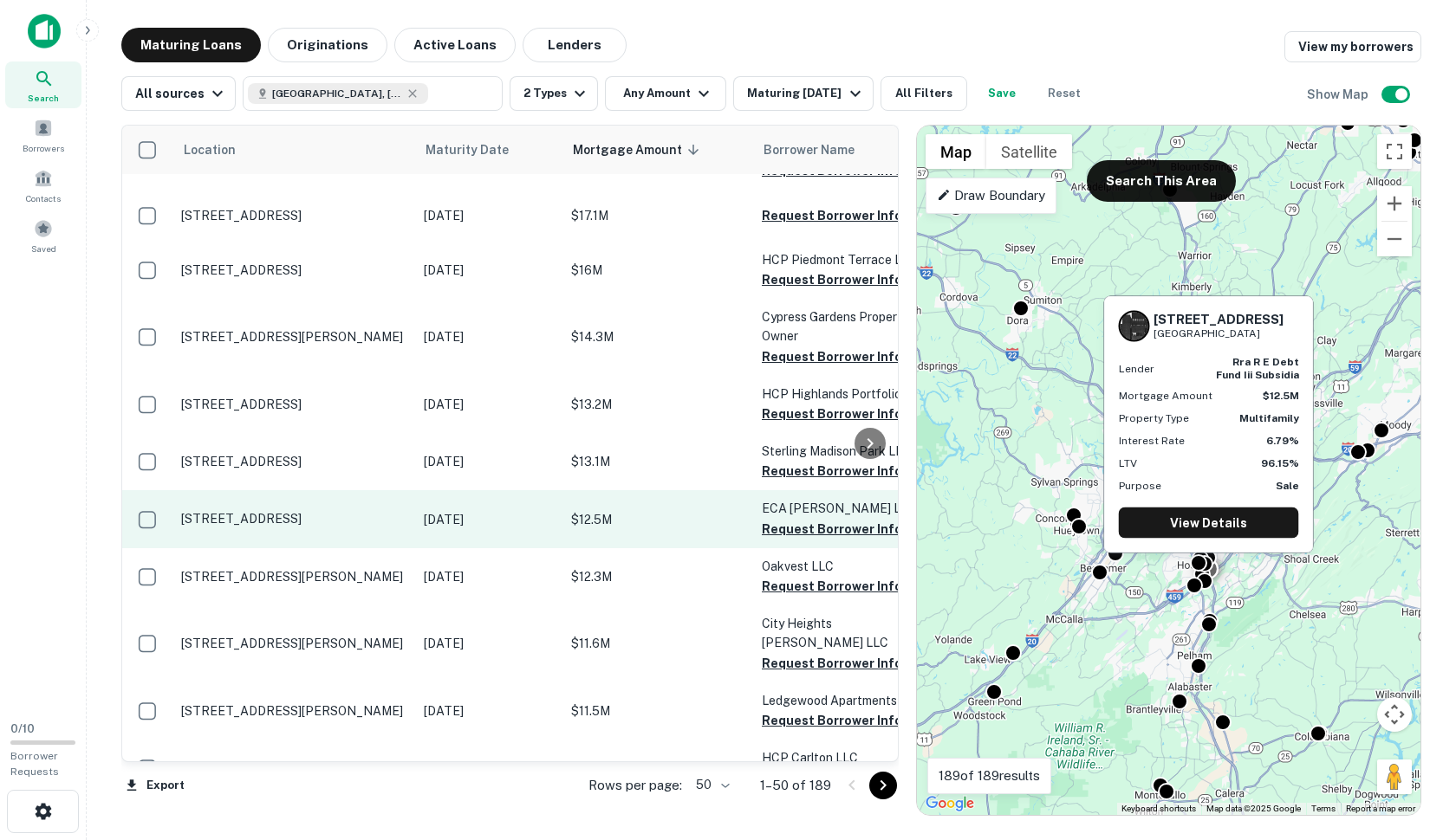
click at [647, 511] on p "$12.5M" at bounding box center [657, 520] width 174 height 19
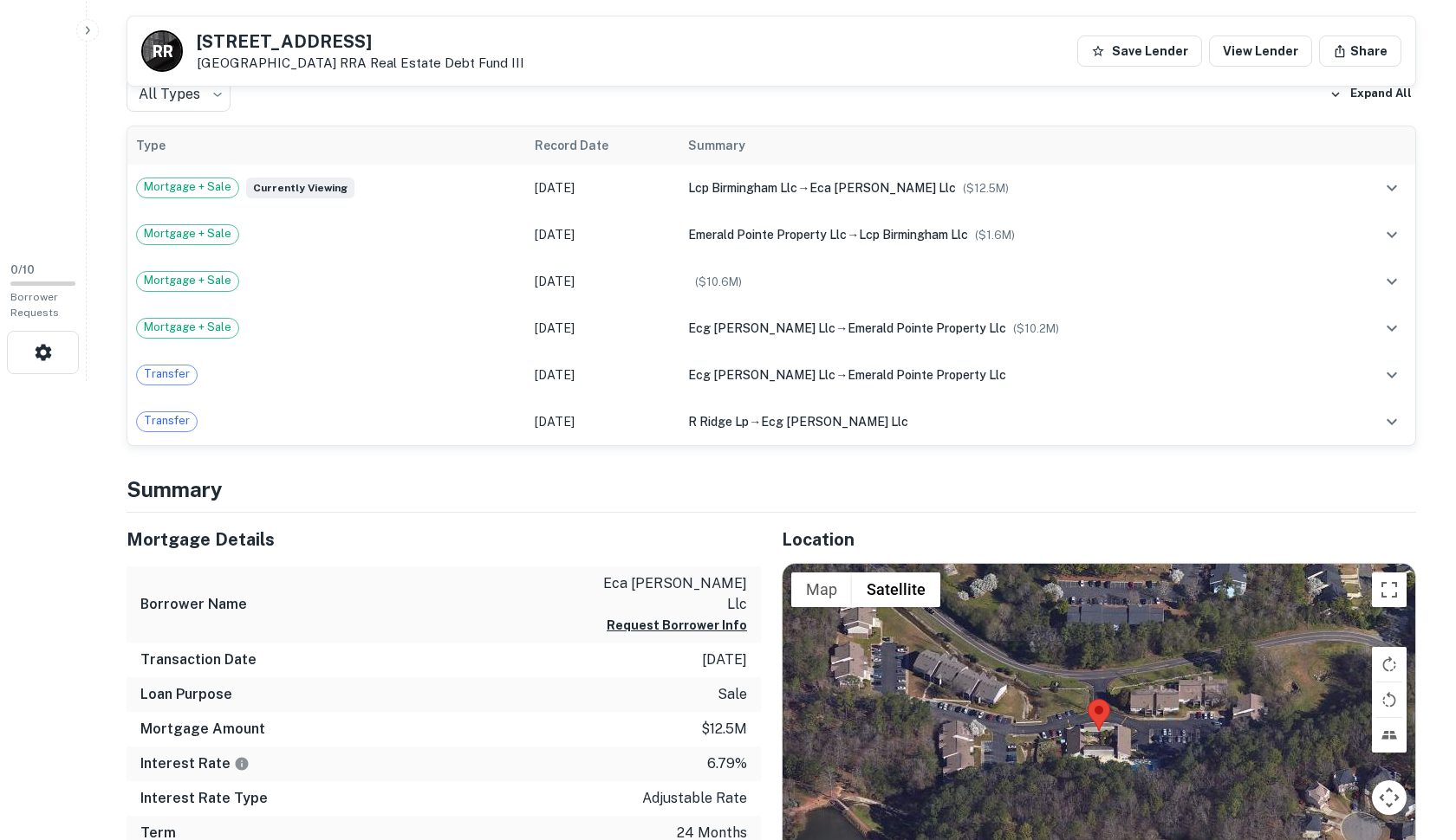
scroll to position [429, 0]
